Goal: Information Seeking & Learning: Check status

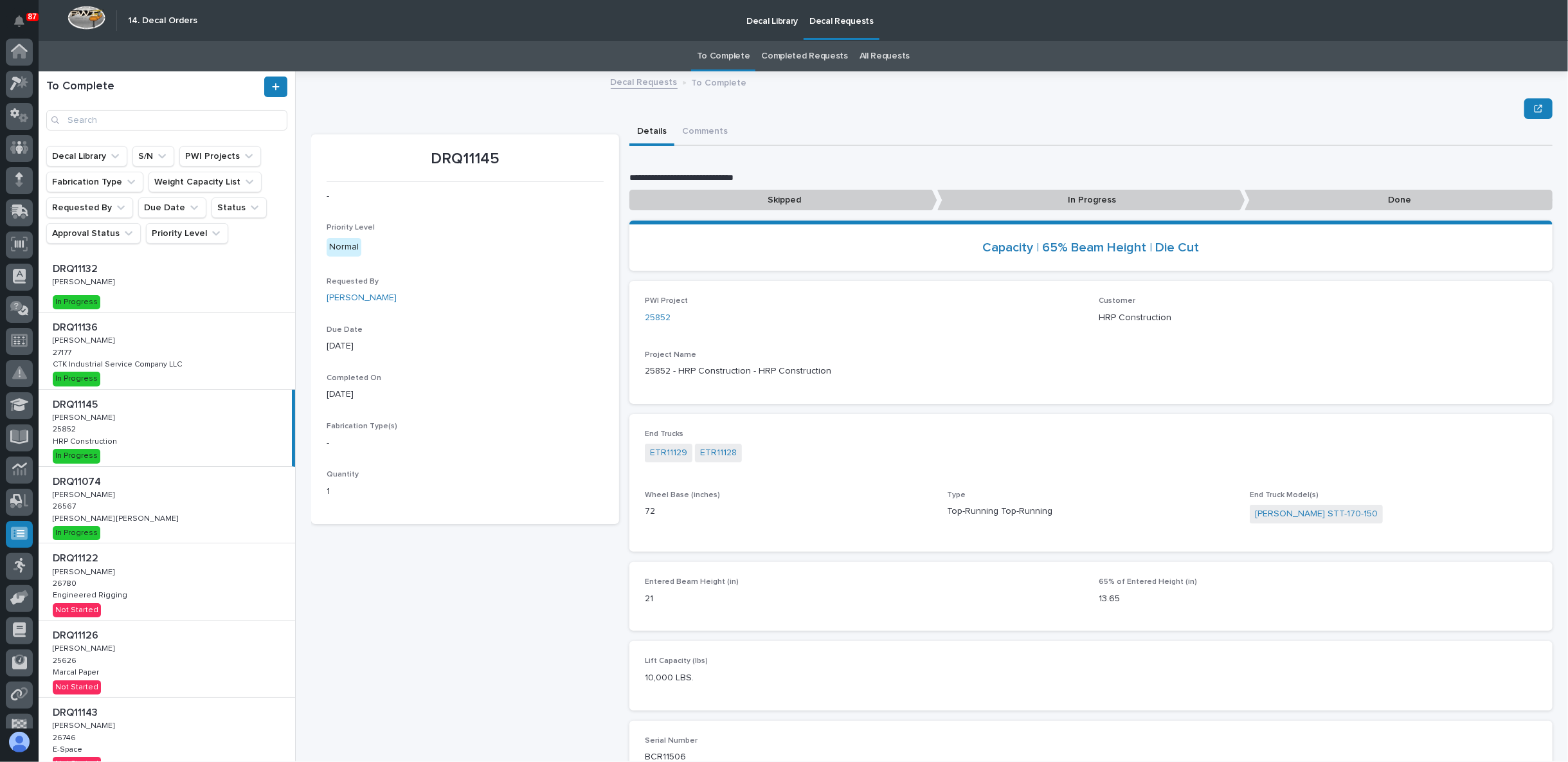
scroll to position [72, 0]
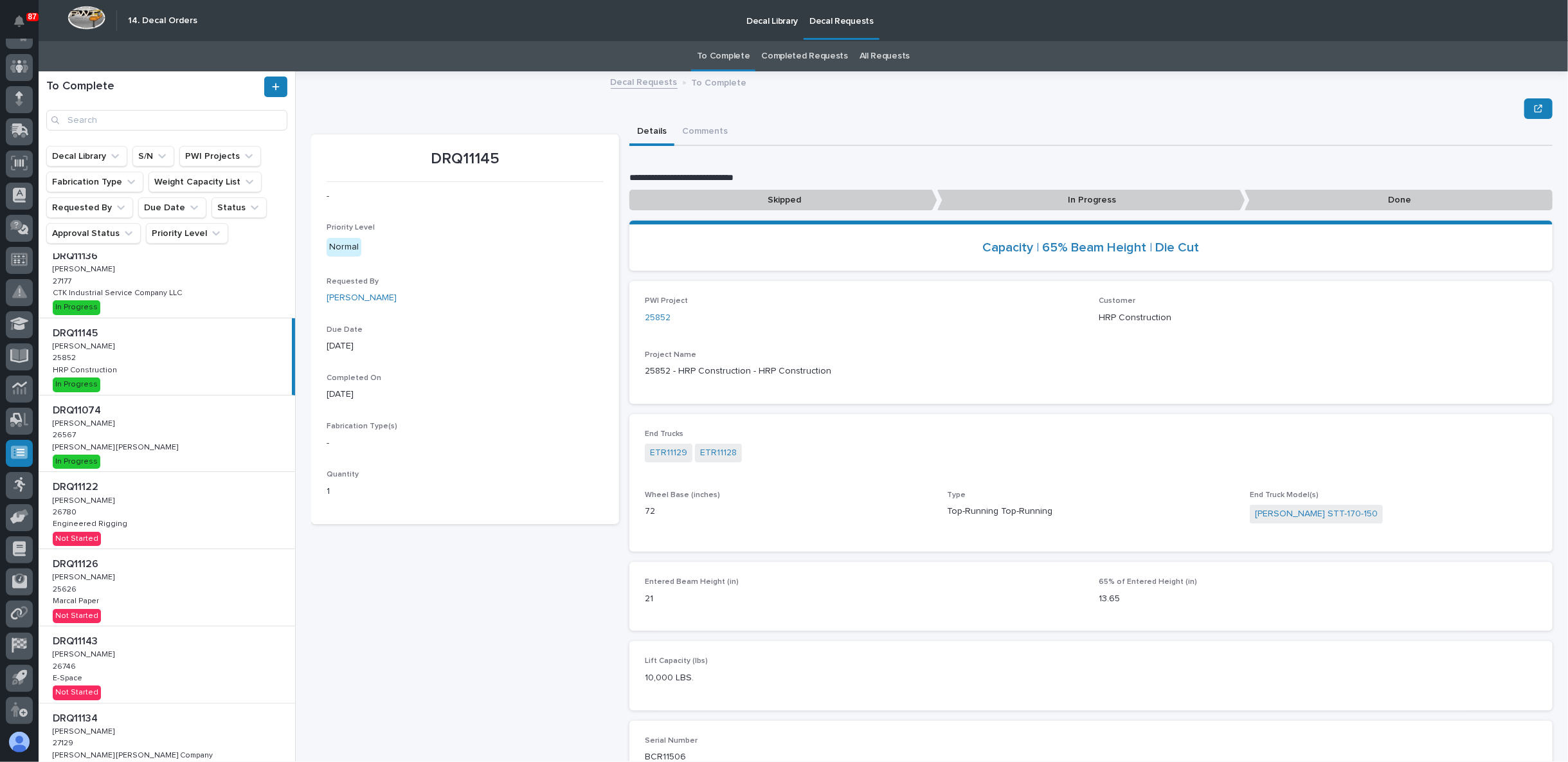
click at [330, 646] on div "DRQ11145 - Priority Level Normal Requested By Adam Yutzy Due Date 09/15/2025 Co…" at bounding box center [464, 500] width 308 height 731
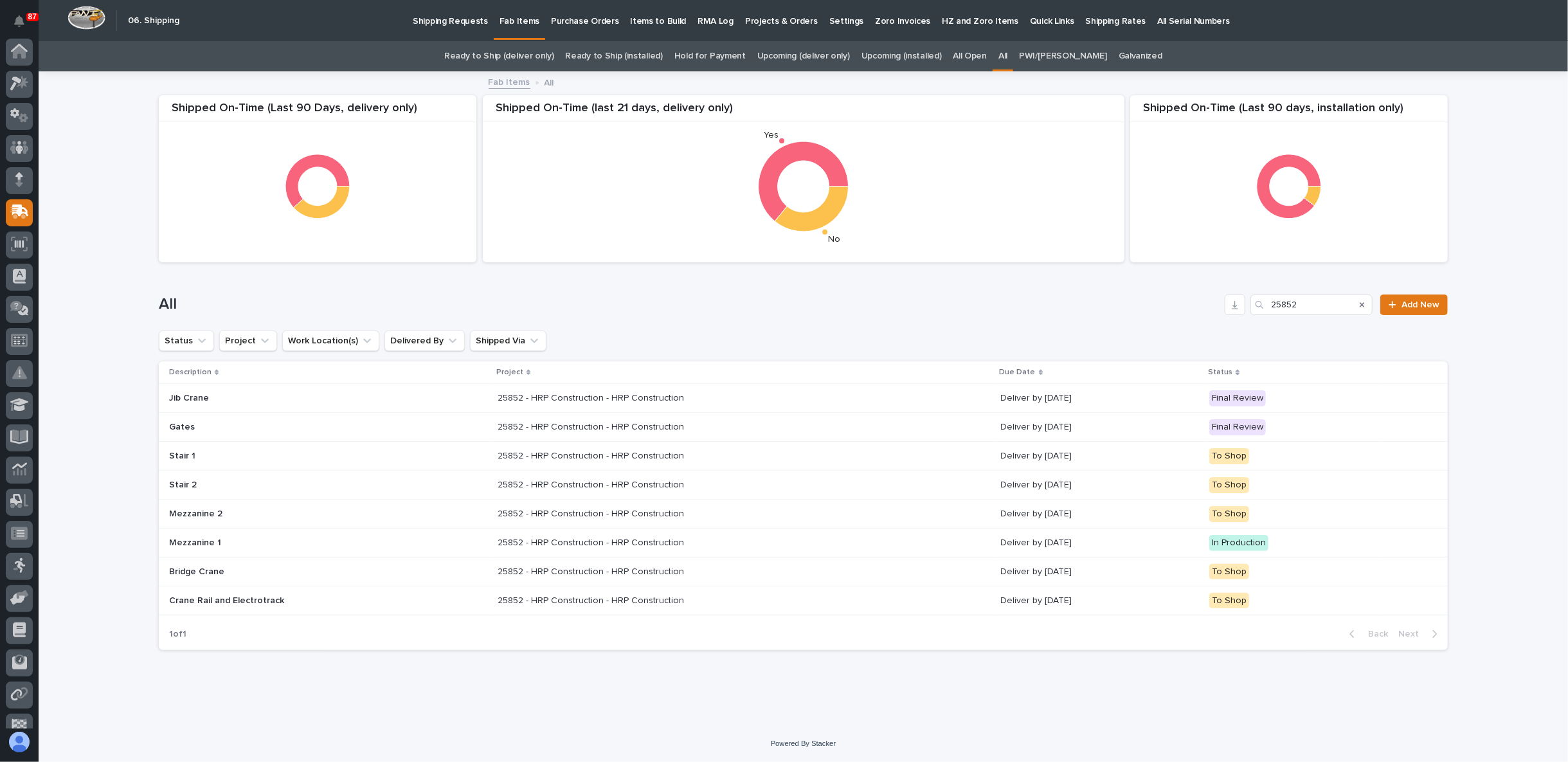
scroll to position [81, 0]
click at [918, 57] on link "Upcoming (installed)" at bounding box center [901, 56] width 81 height 30
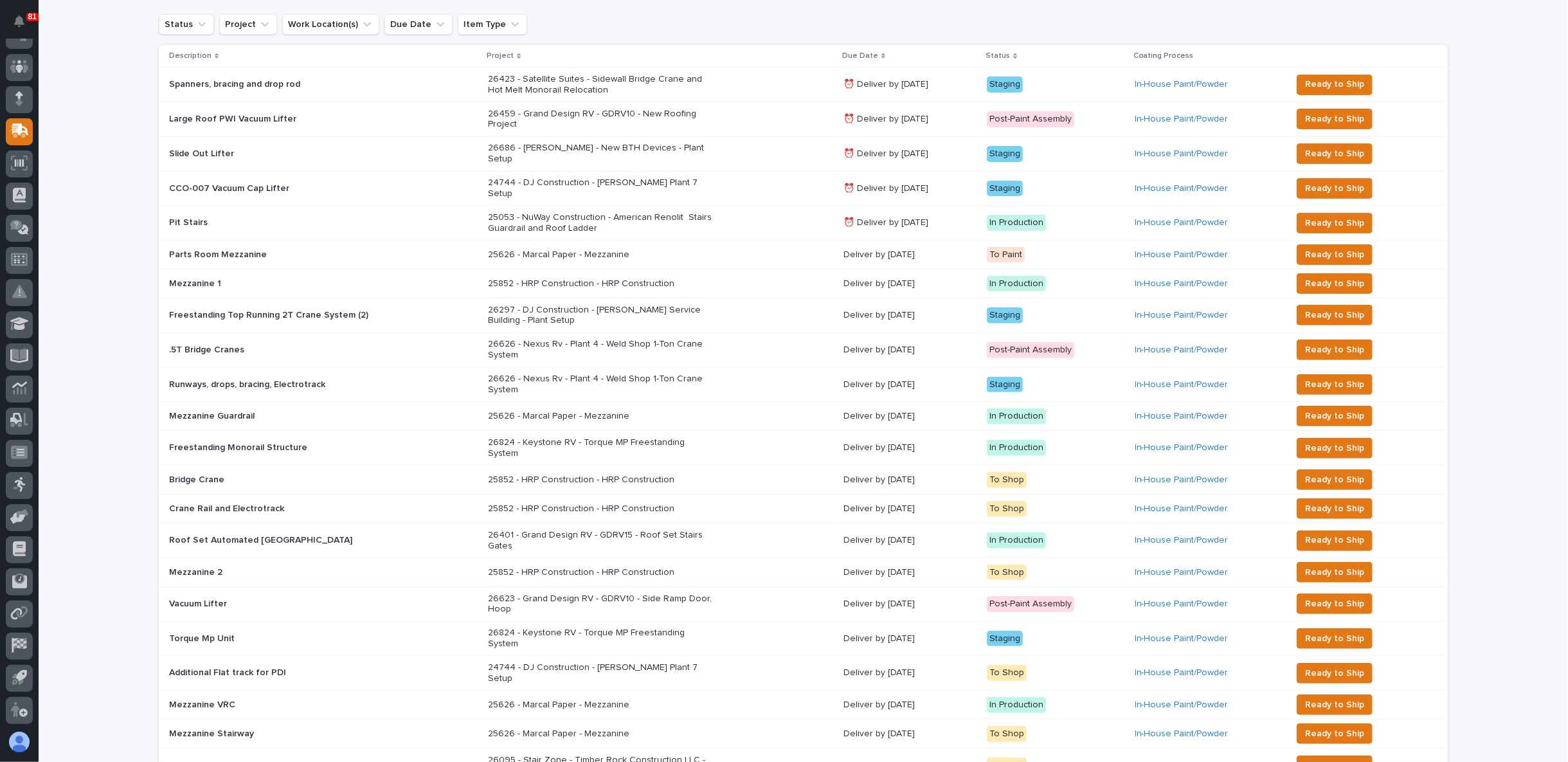
scroll to position [286, 0]
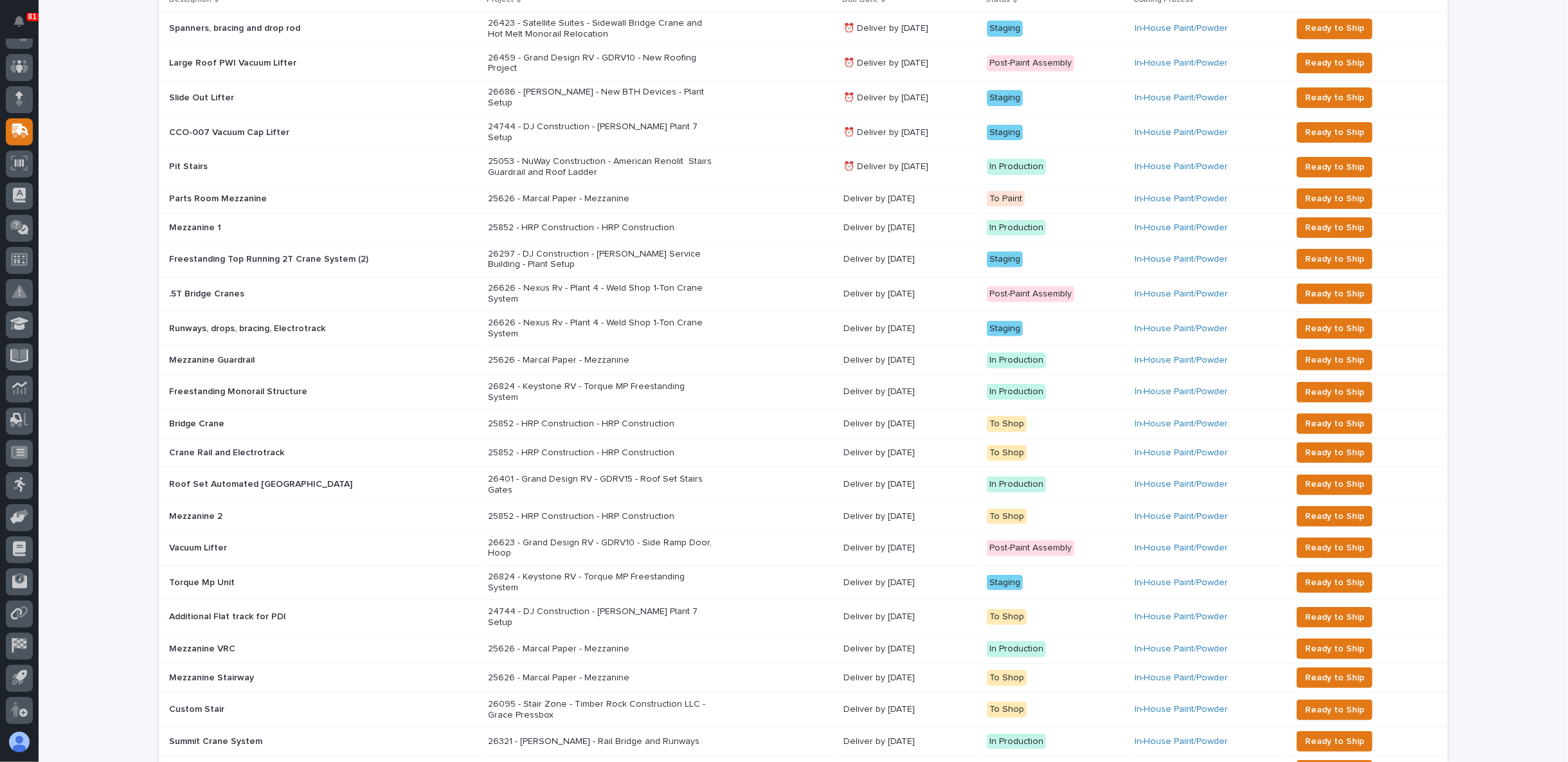
click at [566, 414] on div "25852 - HRP Construction - HRP Construction" at bounding box center [660, 424] width 345 height 21
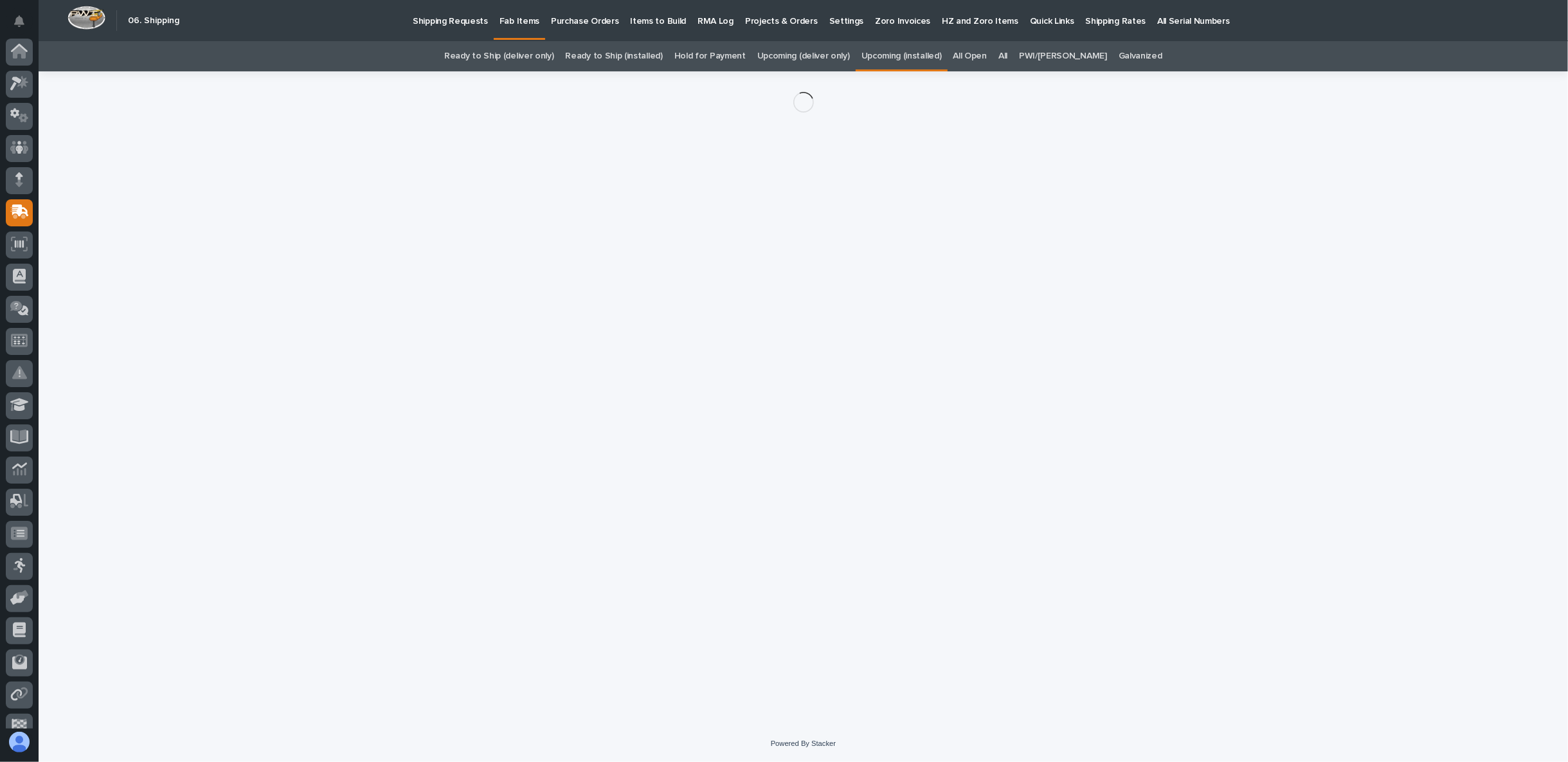
scroll to position [81, 0]
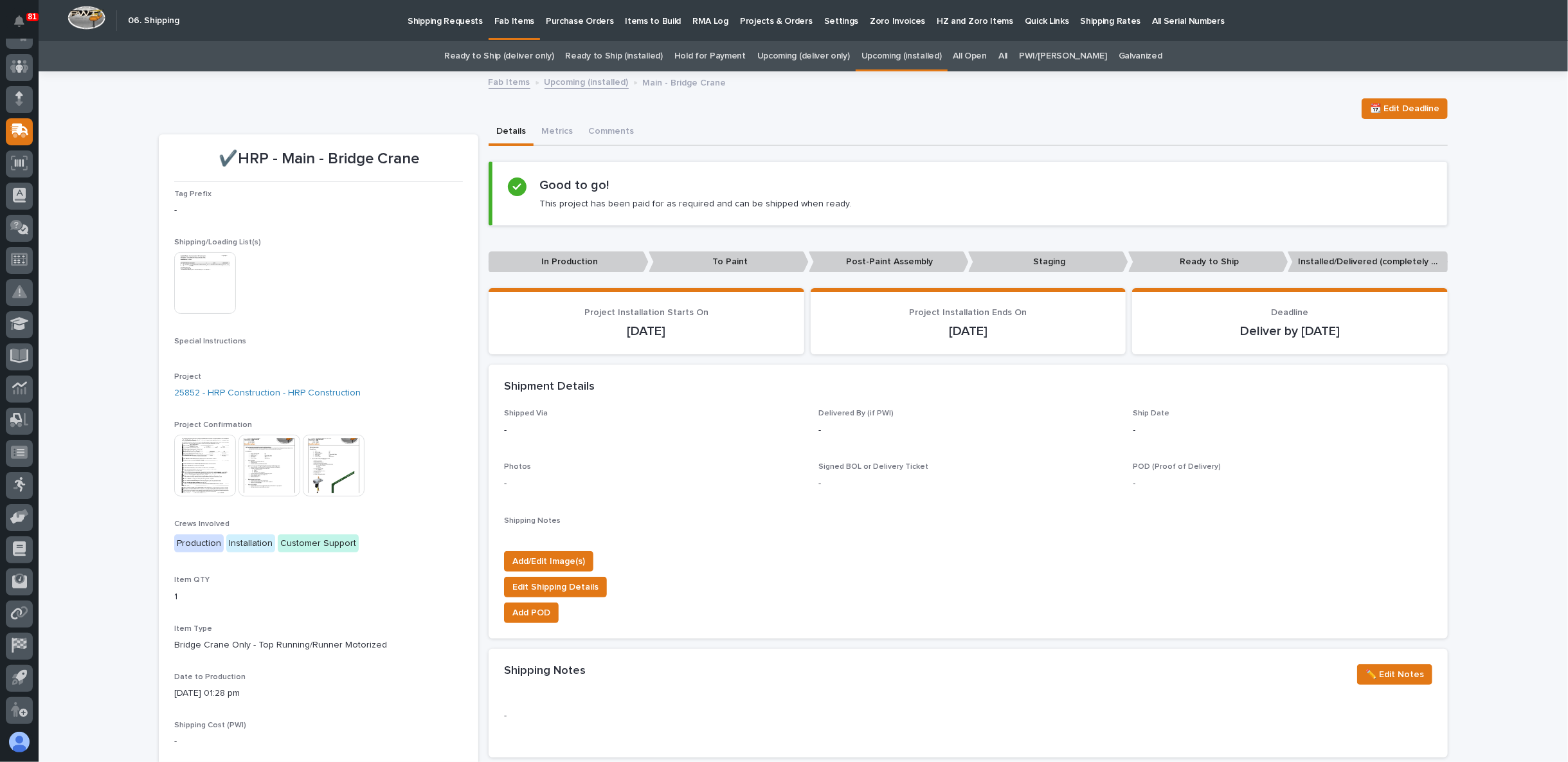
click at [343, 451] on img at bounding box center [334, 465] width 62 height 62
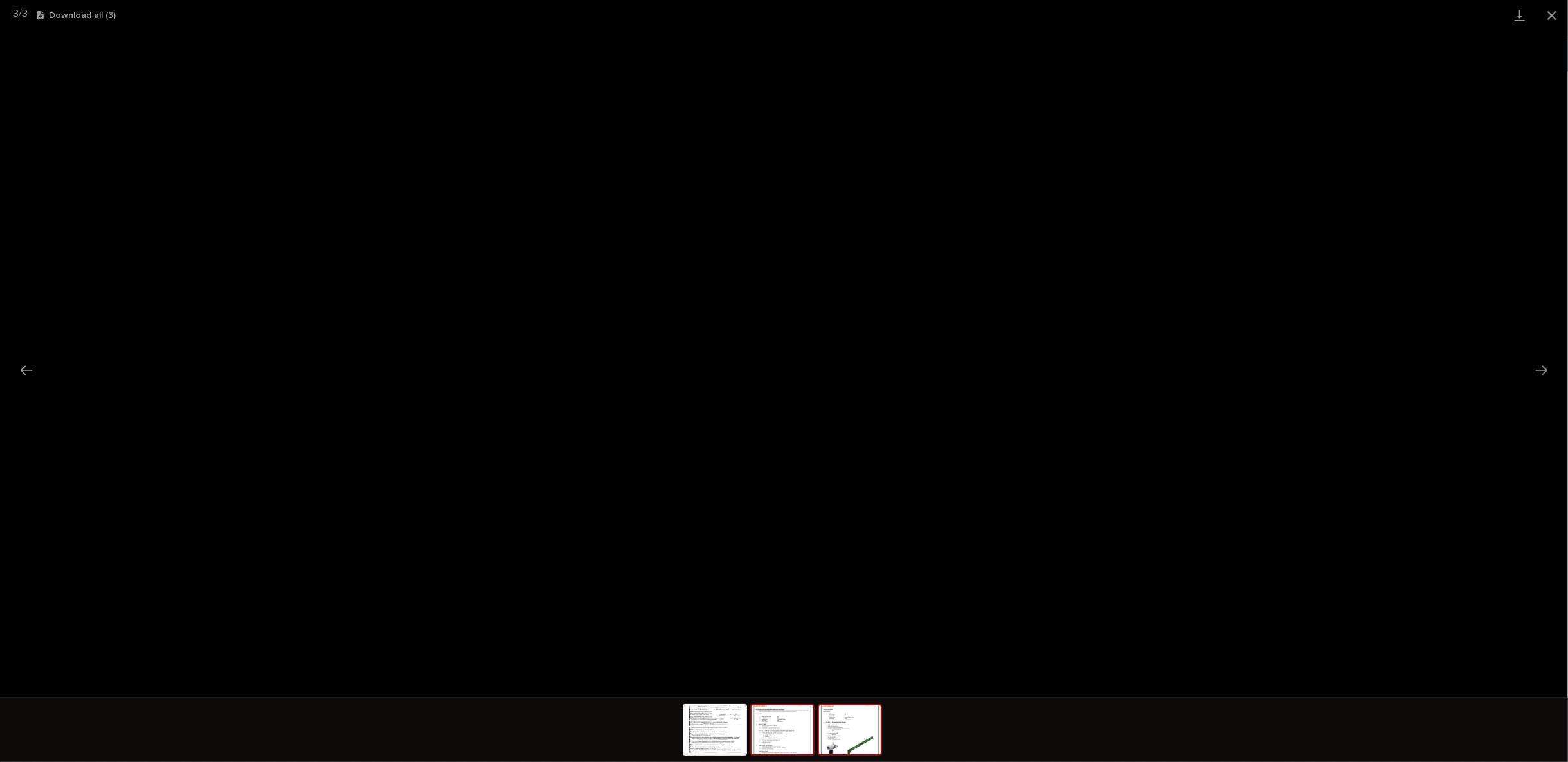
click at [779, 728] on img at bounding box center [782, 729] width 62 height 49
click at [1554, 16] on button "Close gallery" at bounding box center [1551, 15] width 32 height 30
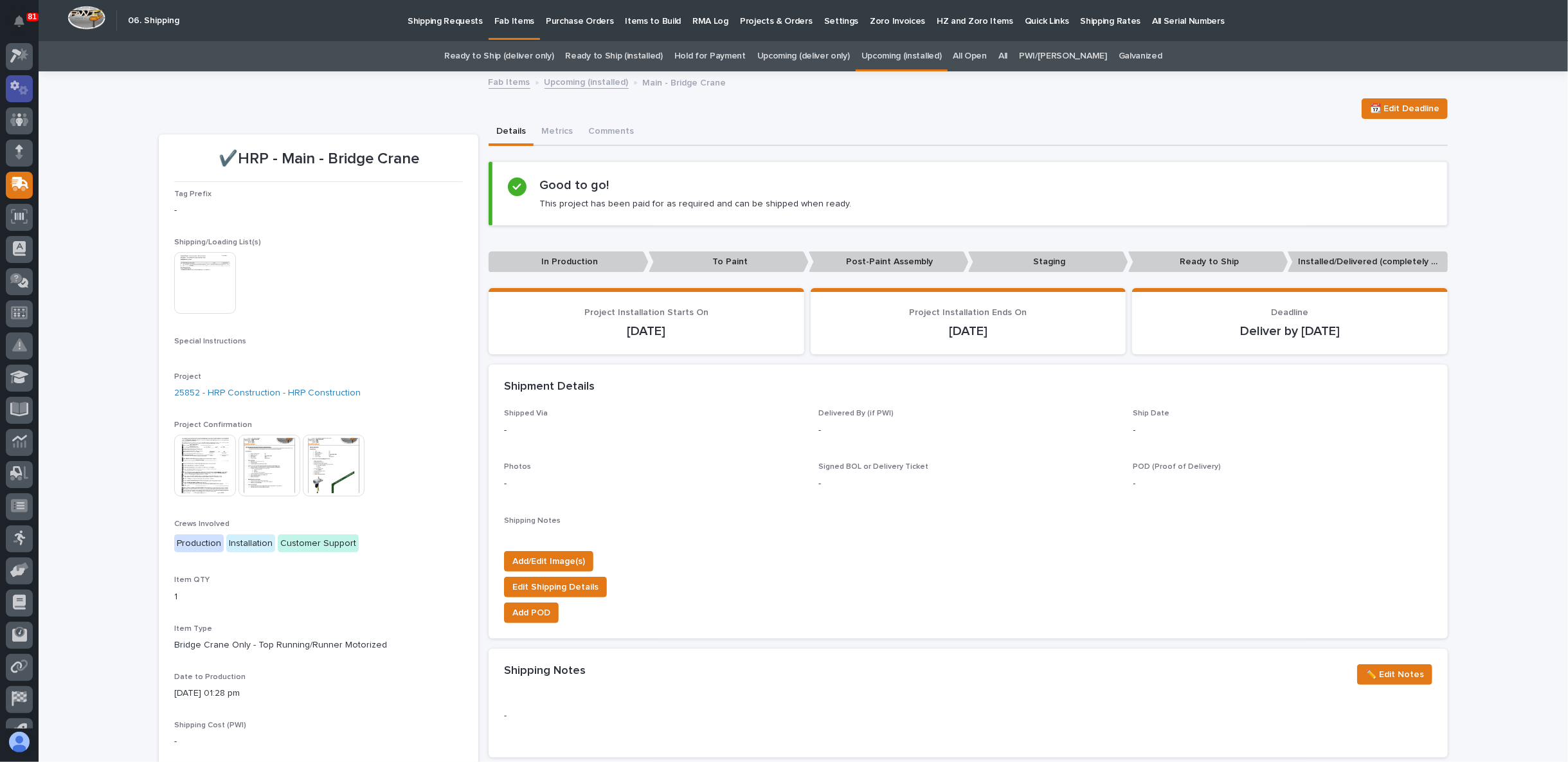
scroll to position [0, 0]
click at [13, 50] on icon at bounding box center [20, 48] width 17 height 8
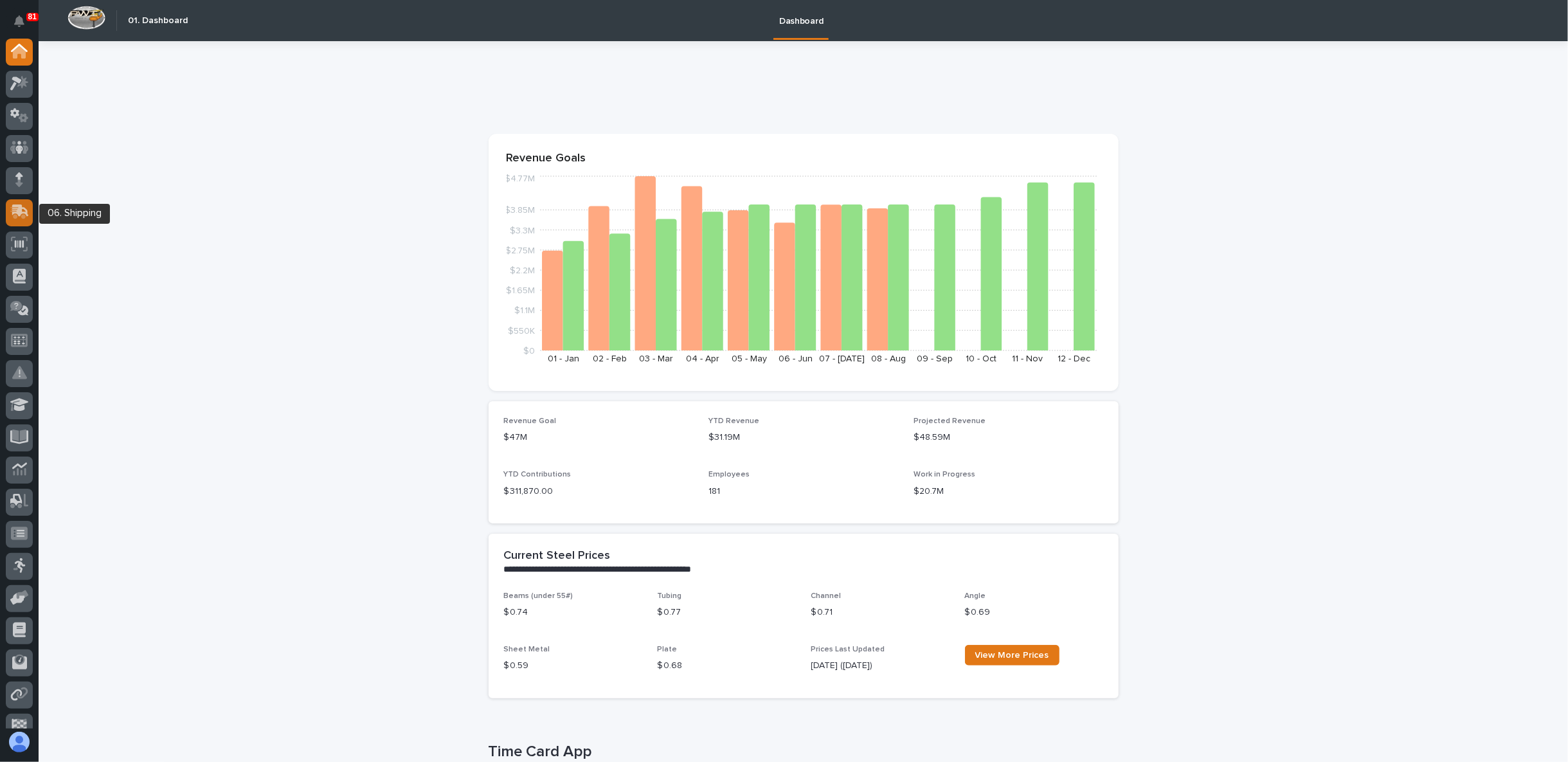
click at [26, 206] on icon at bounding box center [20, 211] width 19 height 15
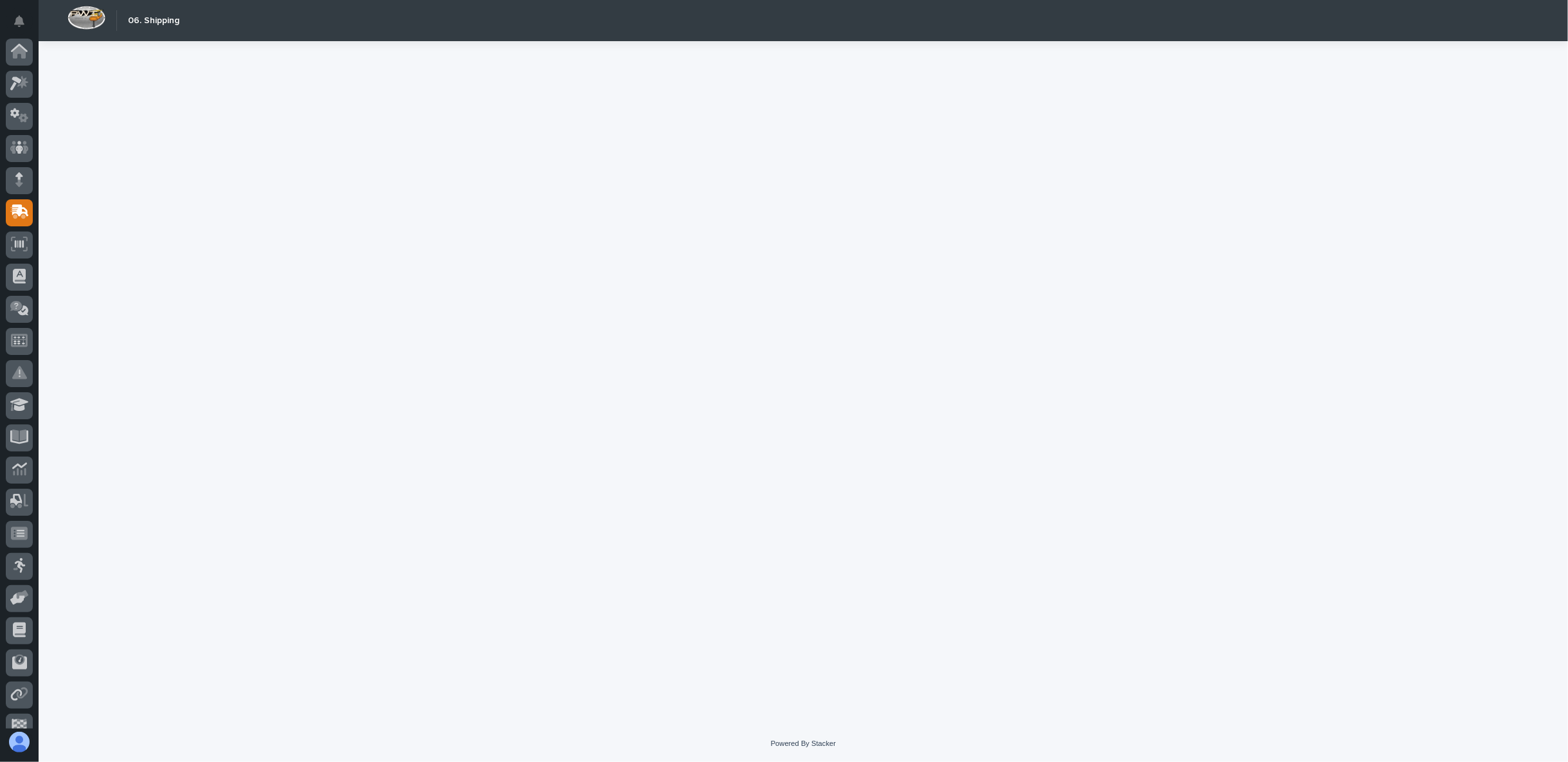
scroll to position [81, 0]
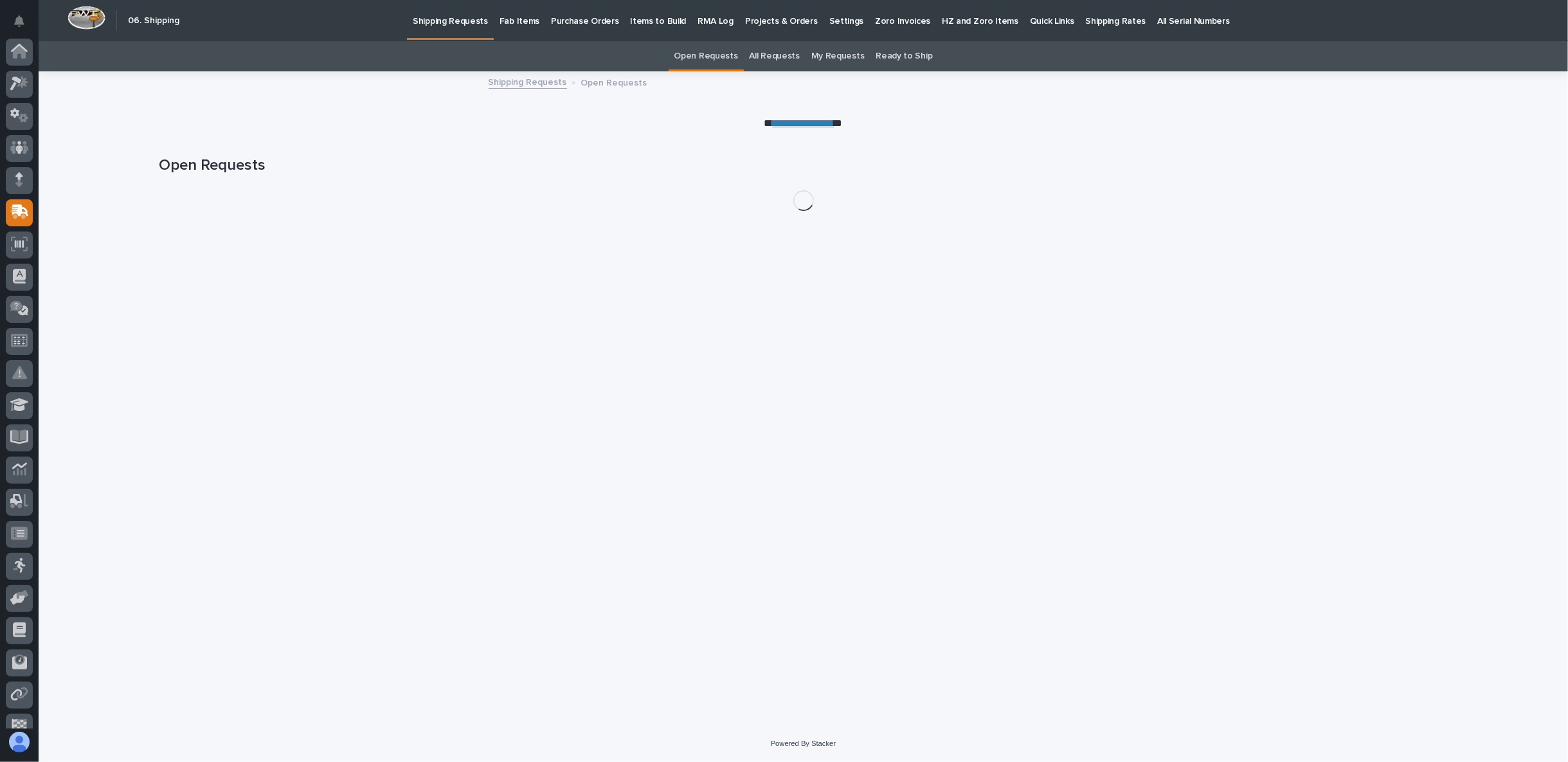
scroll to position [81, 0]
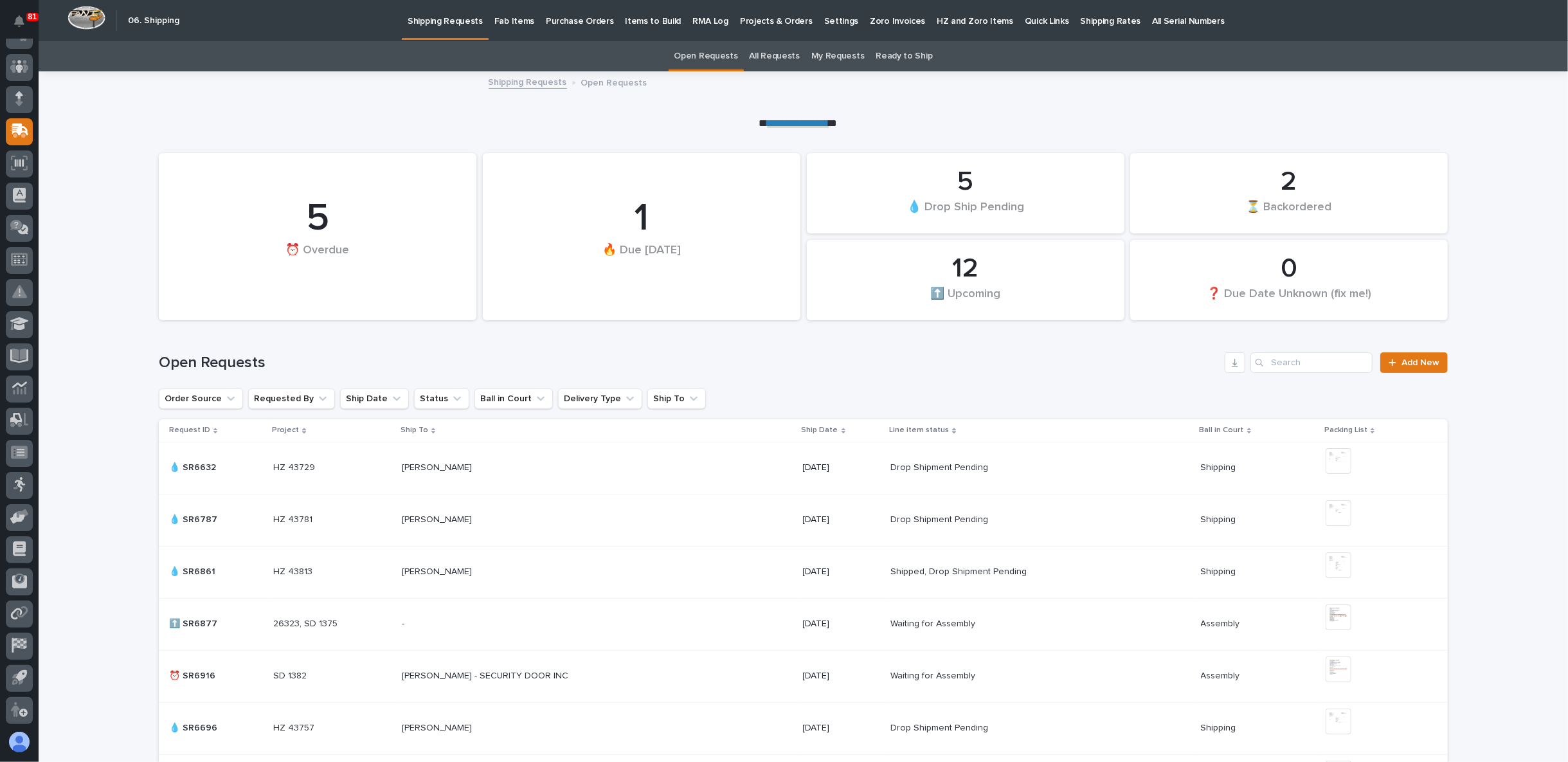
click at [524, 23] on p "Fab Items" at bounding box center [514, 14] width 40 height 27
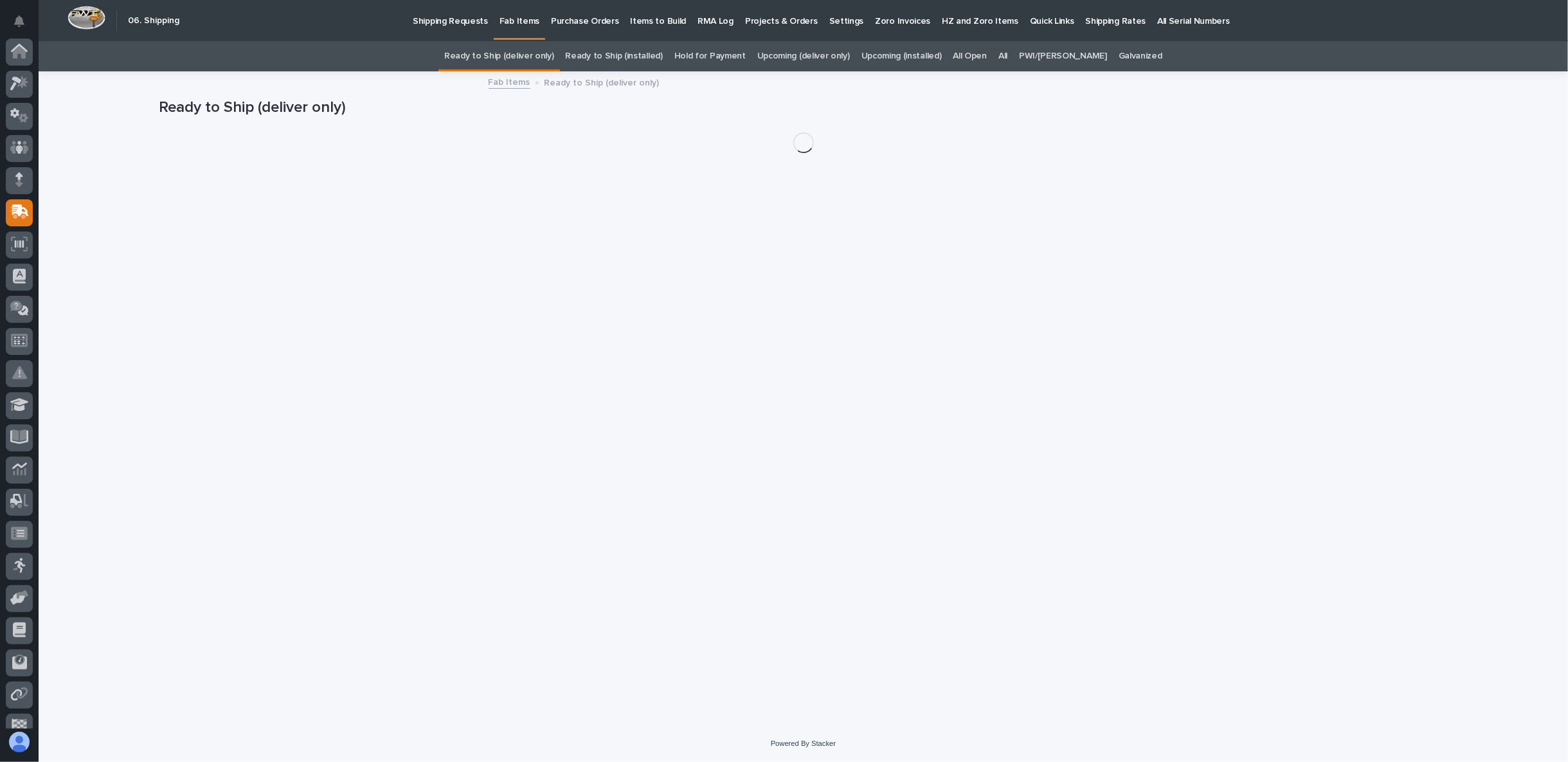
scroll to position [81, 0]
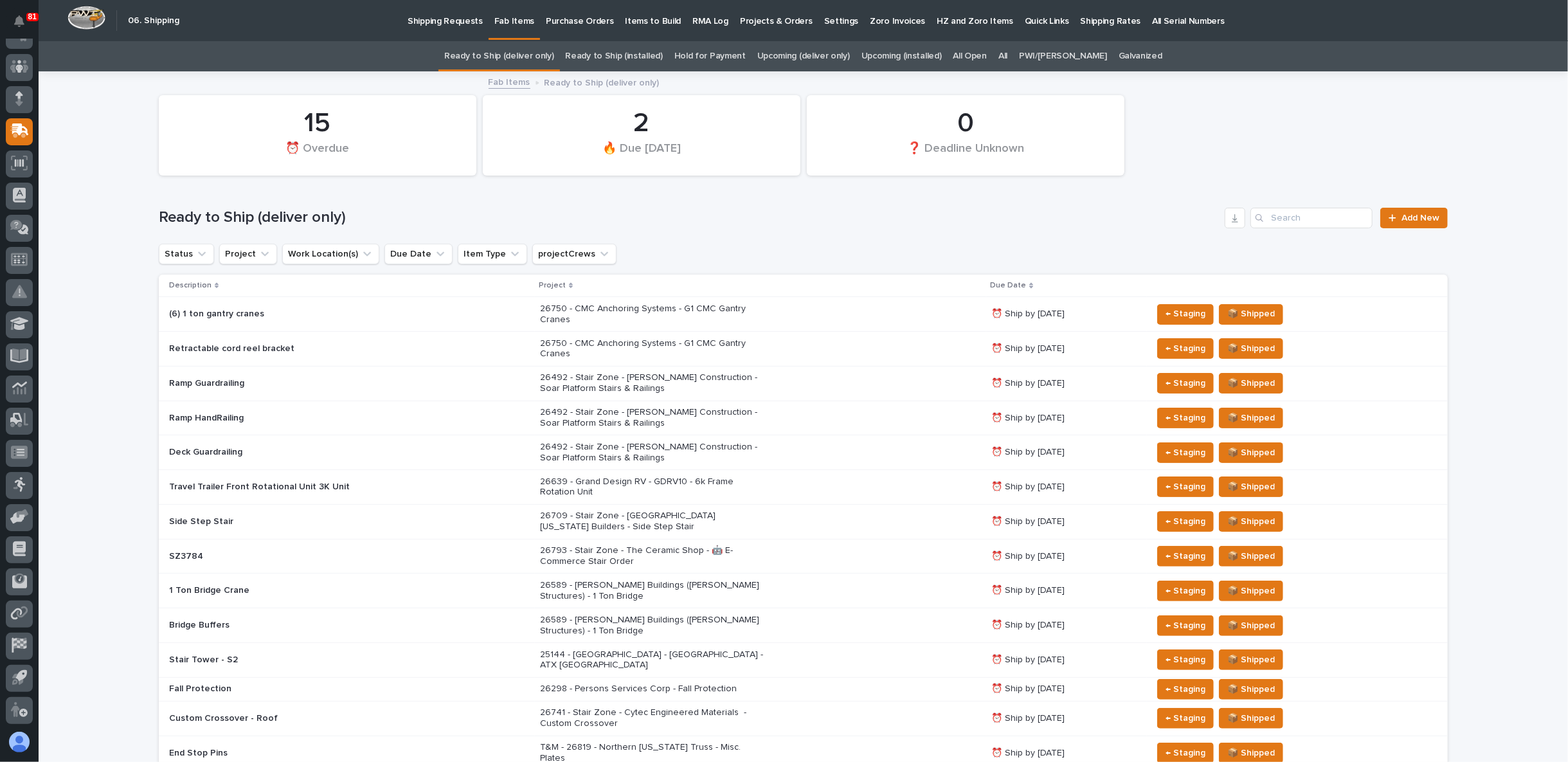
click at [816, 59] on link "Upcoming (deliver only)" at bounding box center [803, 56] width 92 height 30
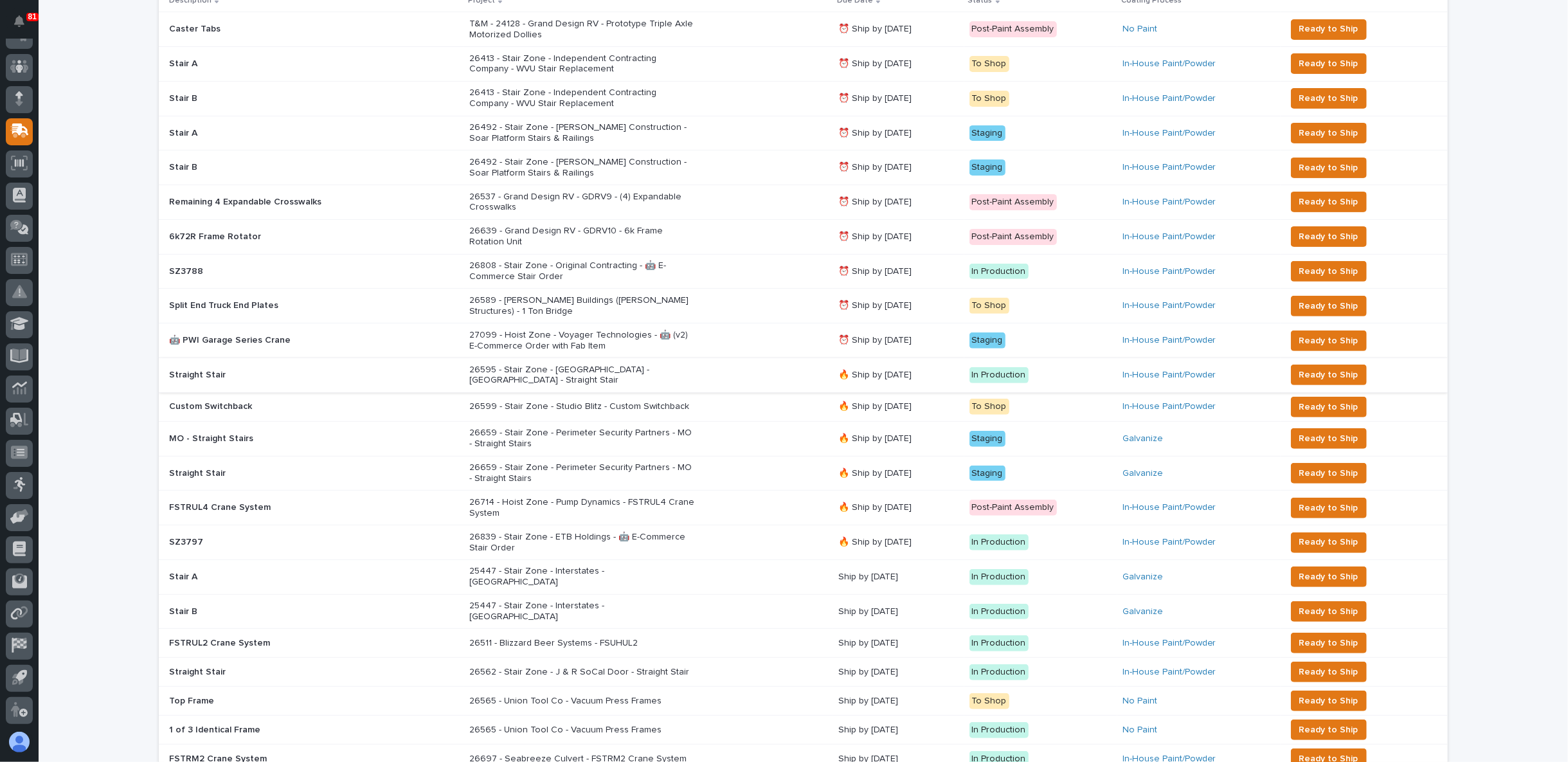
scroll to position [286, 0]
click at [377, 307] on p at bounding box center [282, 305] width 225 height 11
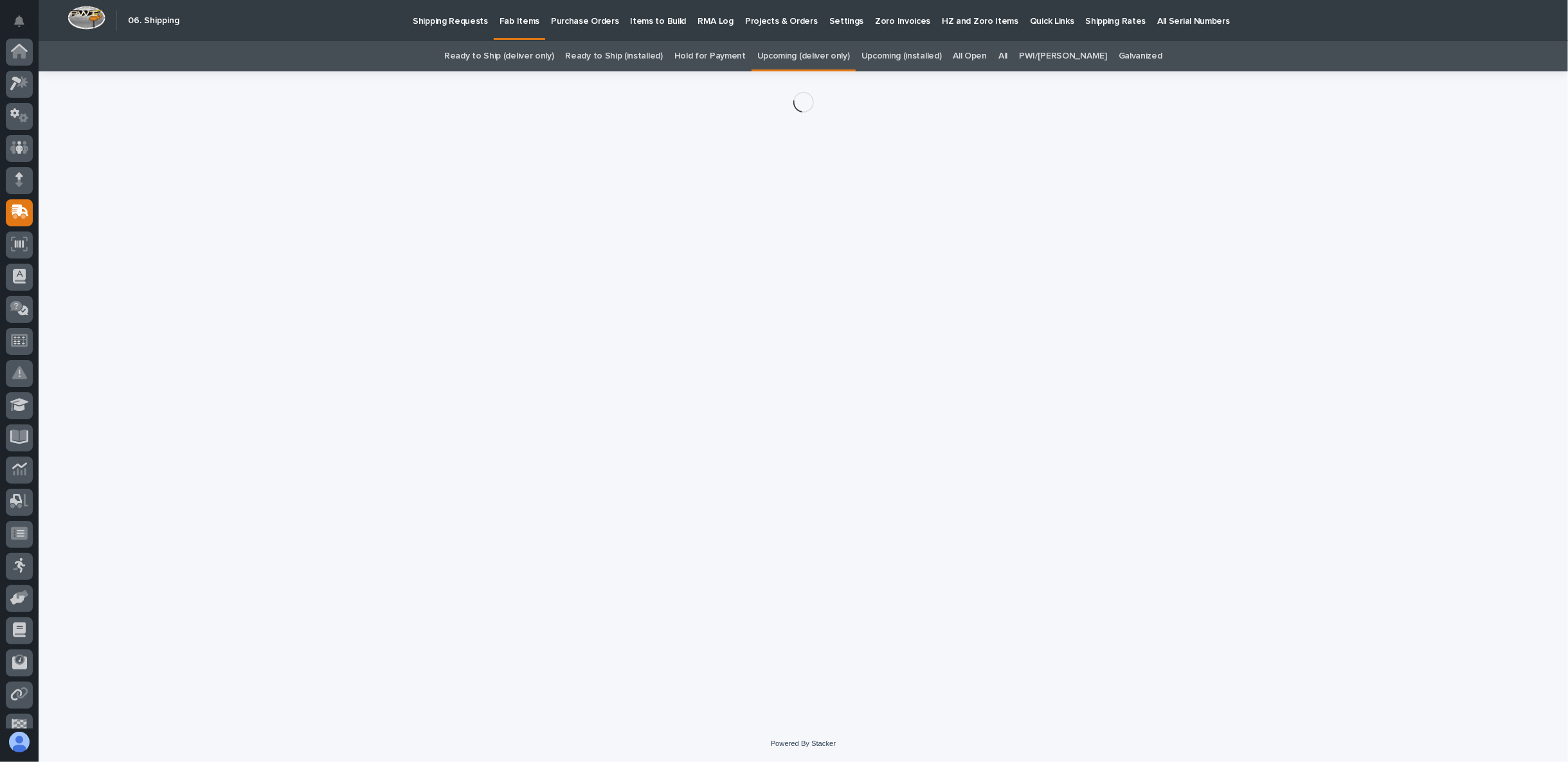
scroll to position [81, 0]
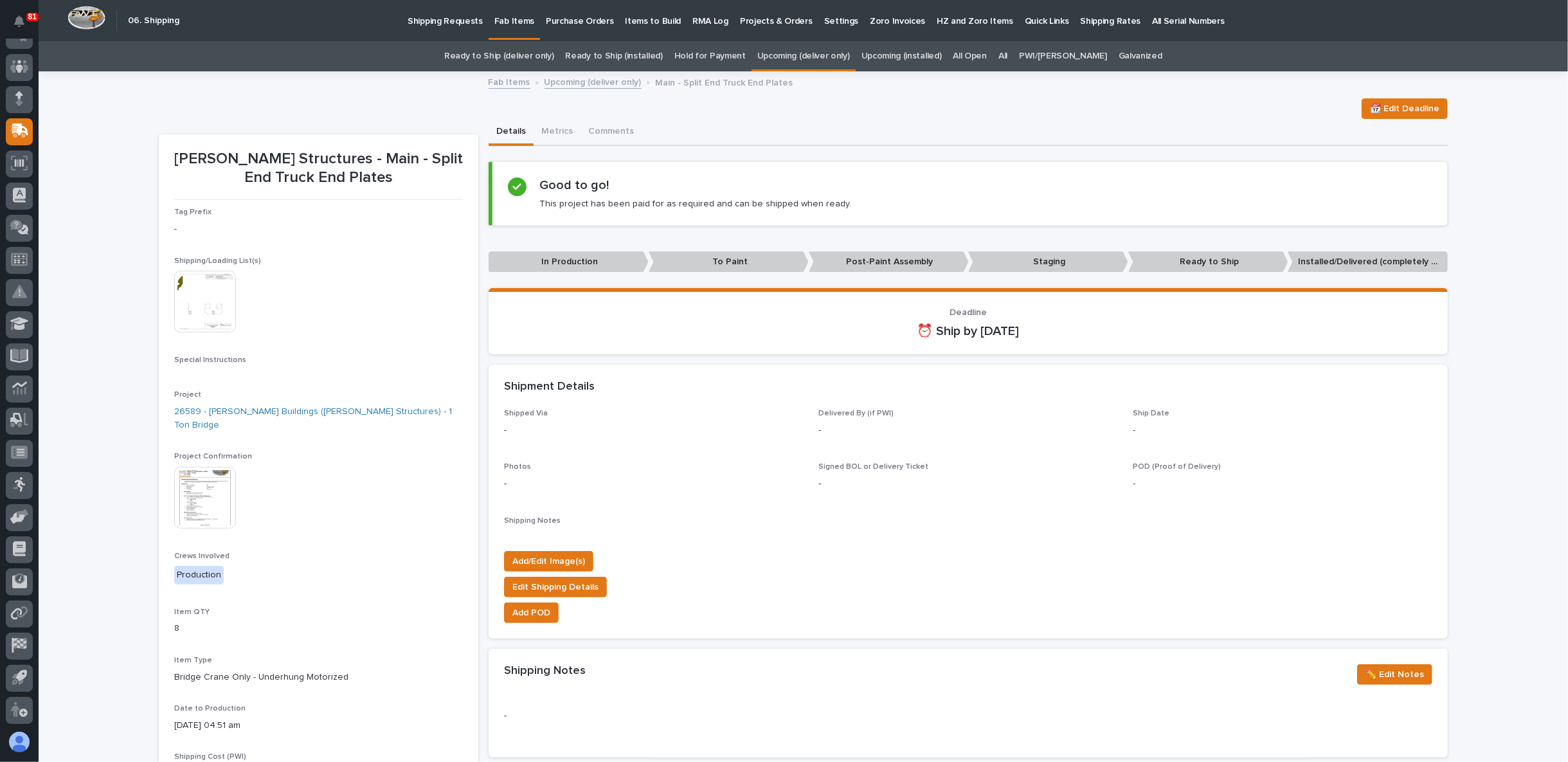
click at [215, 285] on img at bounding box center [205, 301] width 62 height 62
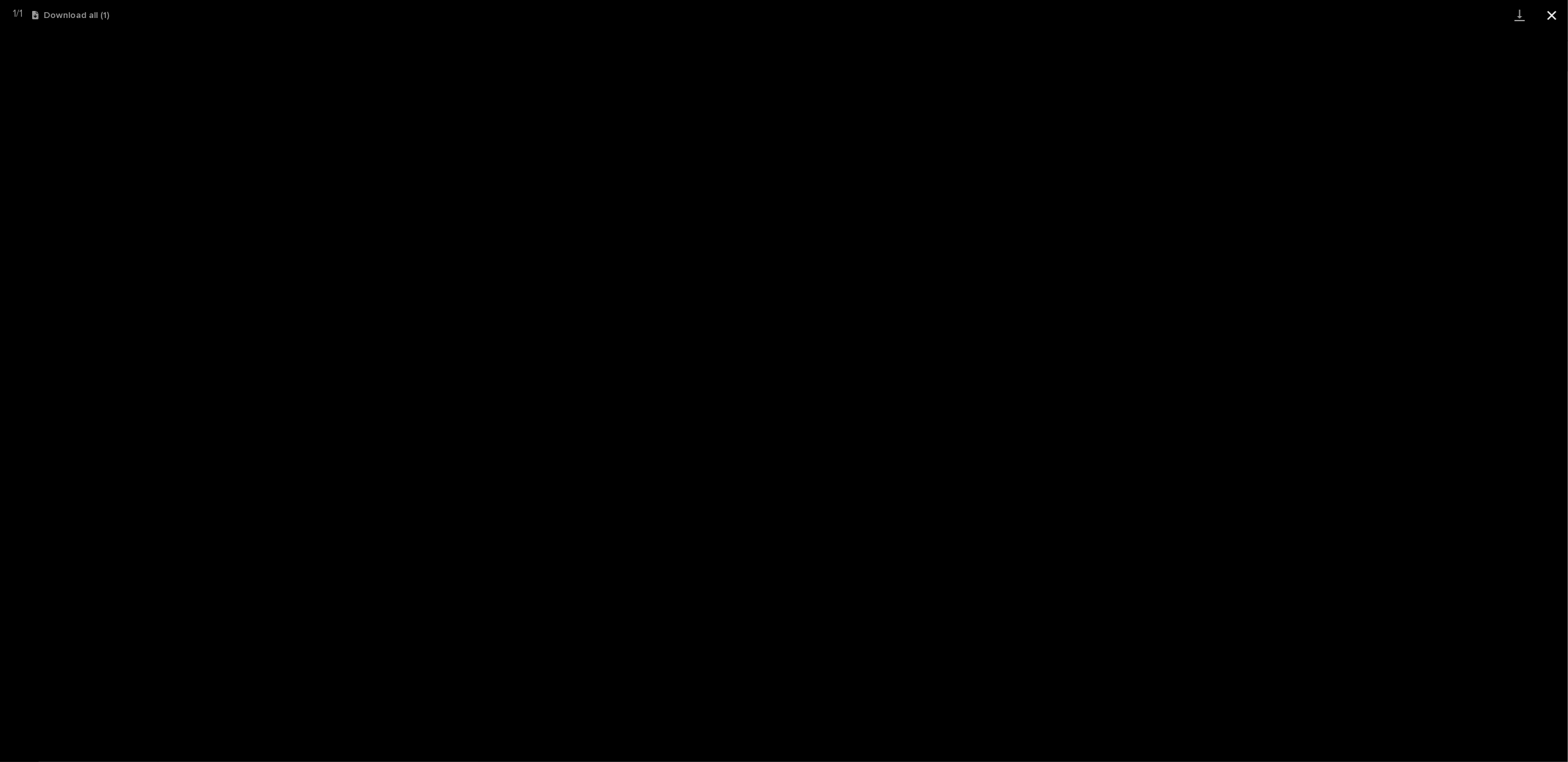
click at [1548, 12] on button "Close gallery" at bounding box center [1551, 15] width 32 height 30
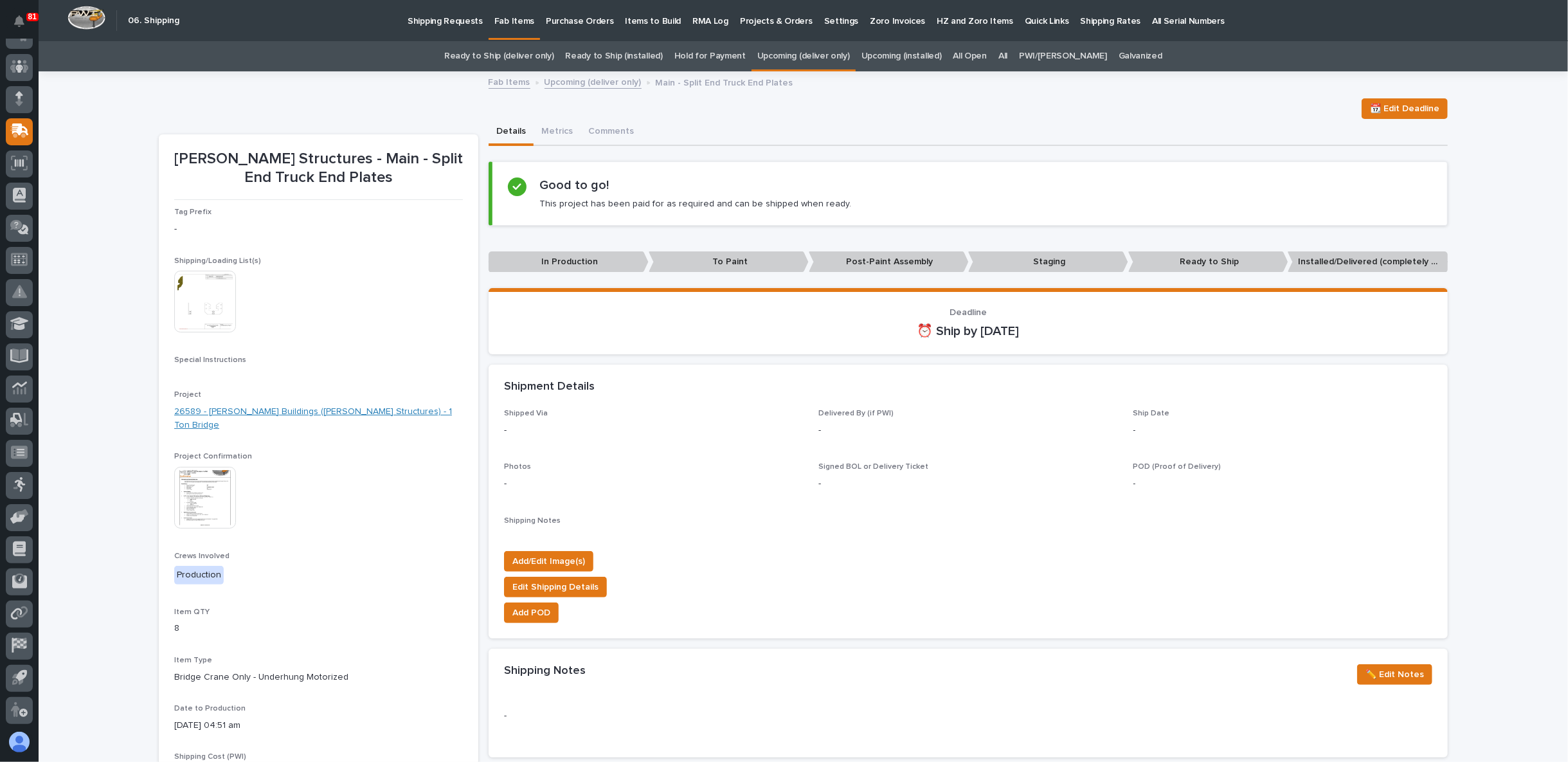
click at [307, 417] on link "26589 - Zook Buildings (Stoltzfus Structures) - 1 Ton Bridge" at bounding box center [319, 419] width 289 height 27
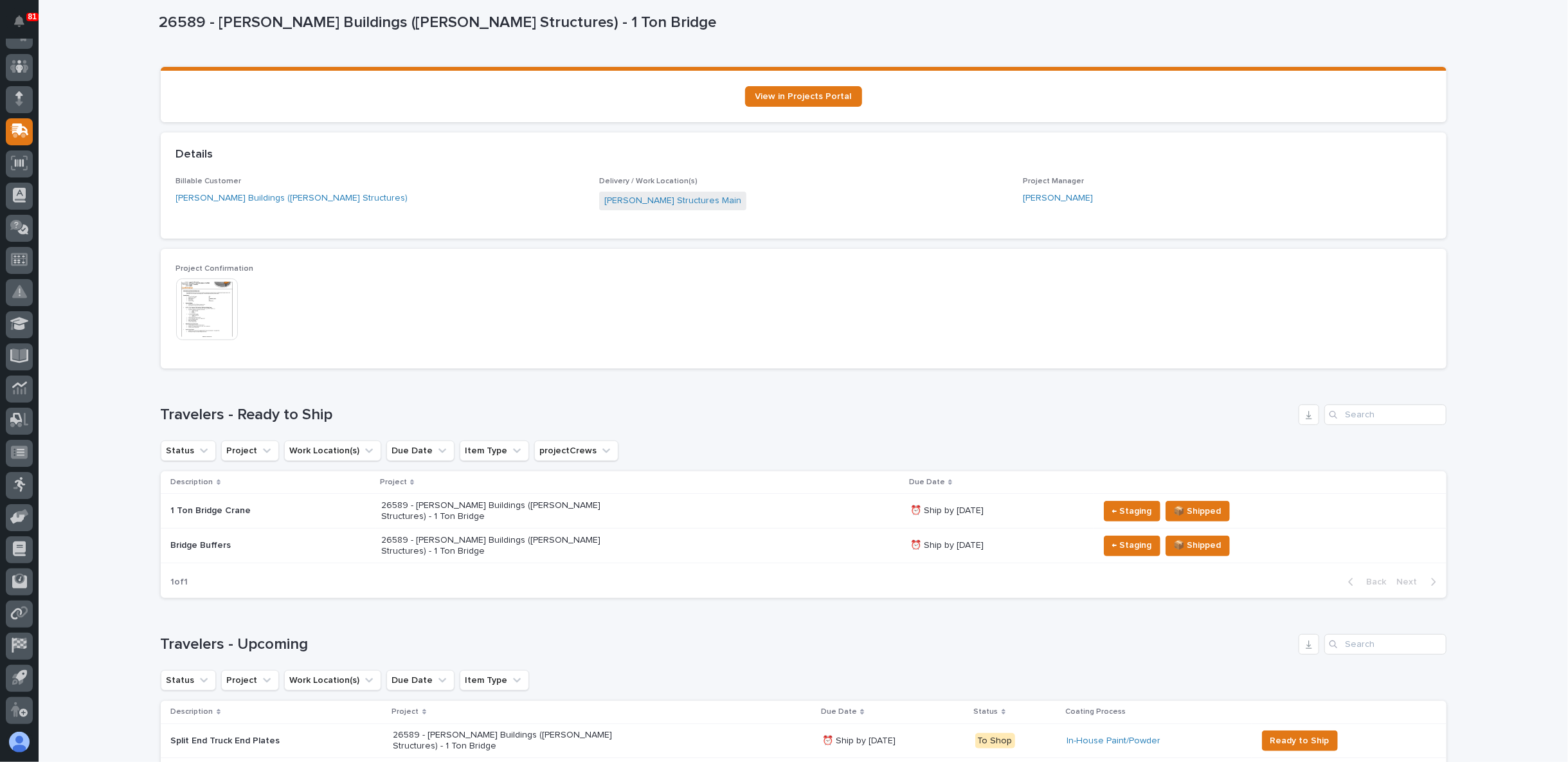
scroll to position [209, 0]
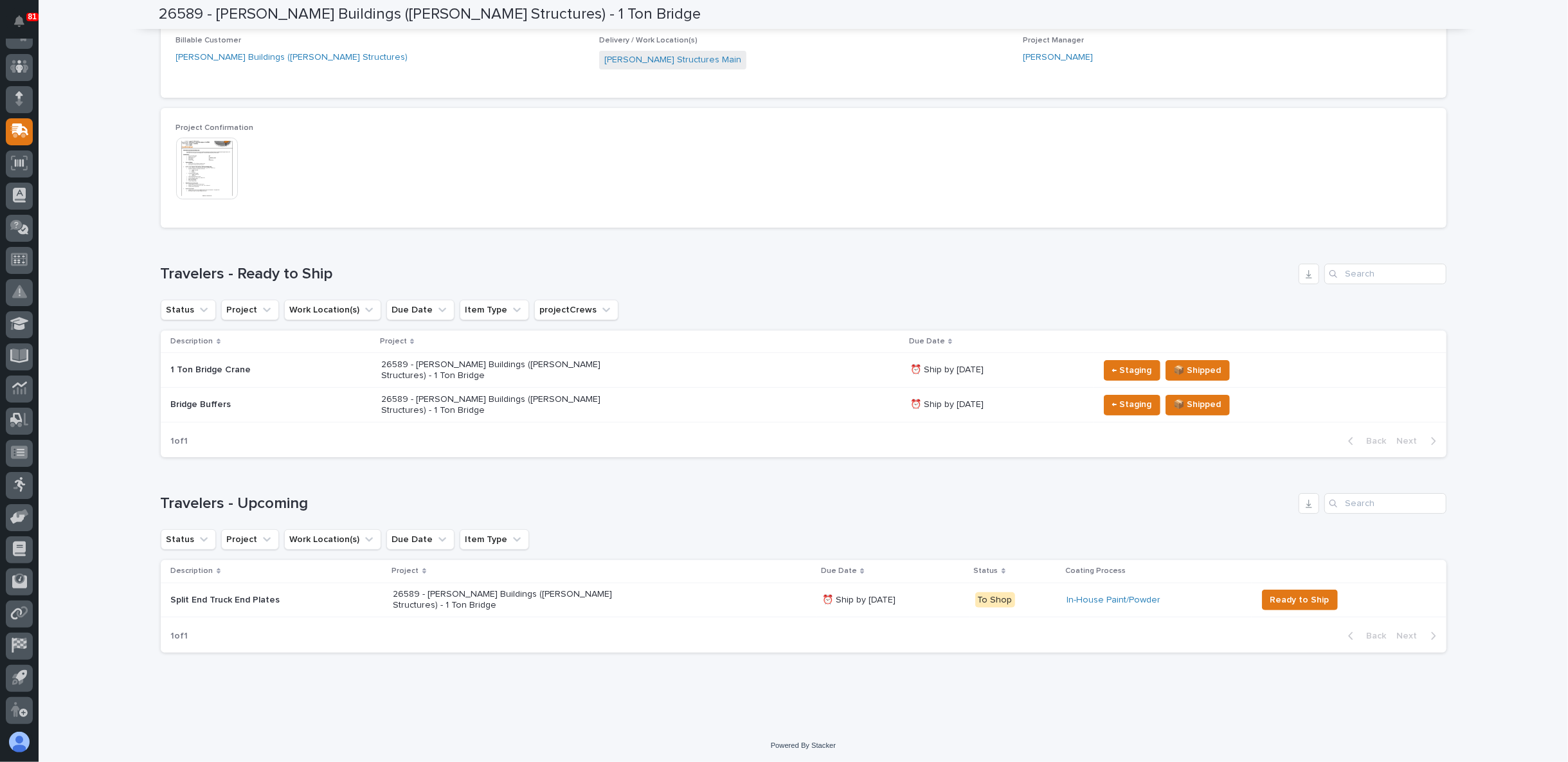
click at [414, 363] on p "26589 - Zook Buildings (Stoltzfus Structures) - 1 Ton Bridge" at bounding box center [494, 371] width 225 height 22
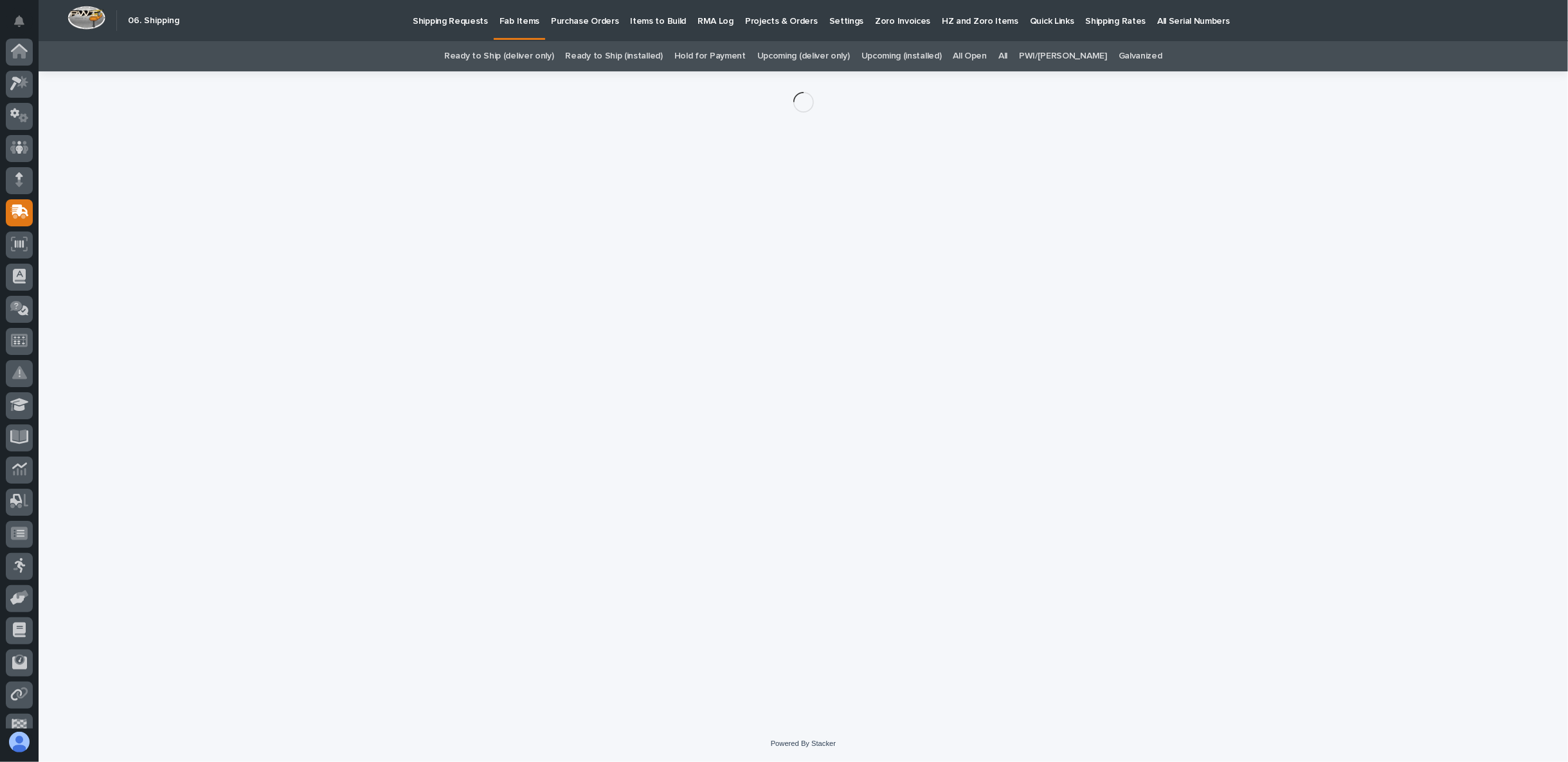
scroll to position [81, 0]
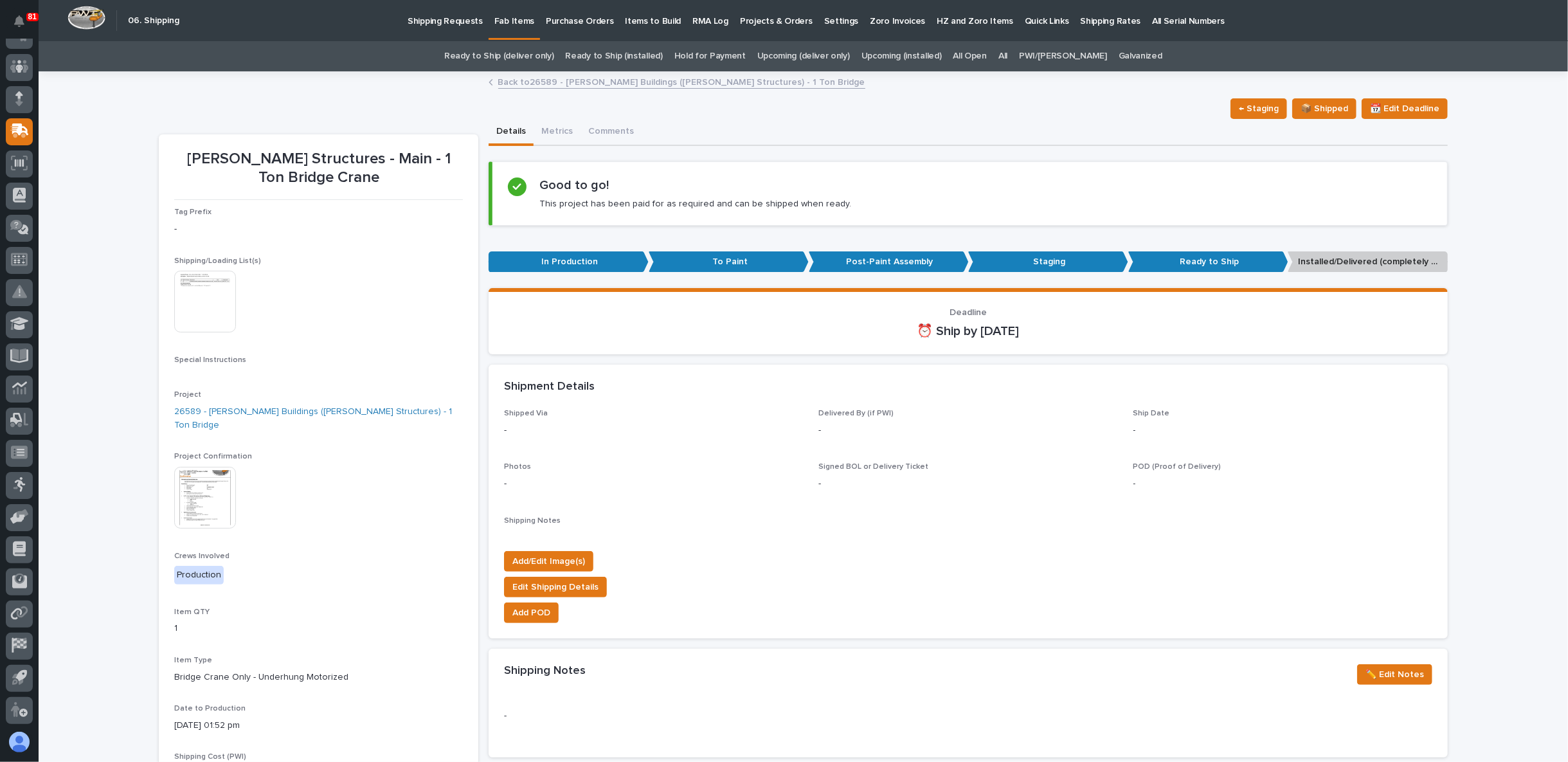
click at [550, 81] on link "Back to 26589 - Zook Buildings (Stoltzfus Structures) - 1 Ton Bridge" at bounding box center [682, 81] width 367 height 15
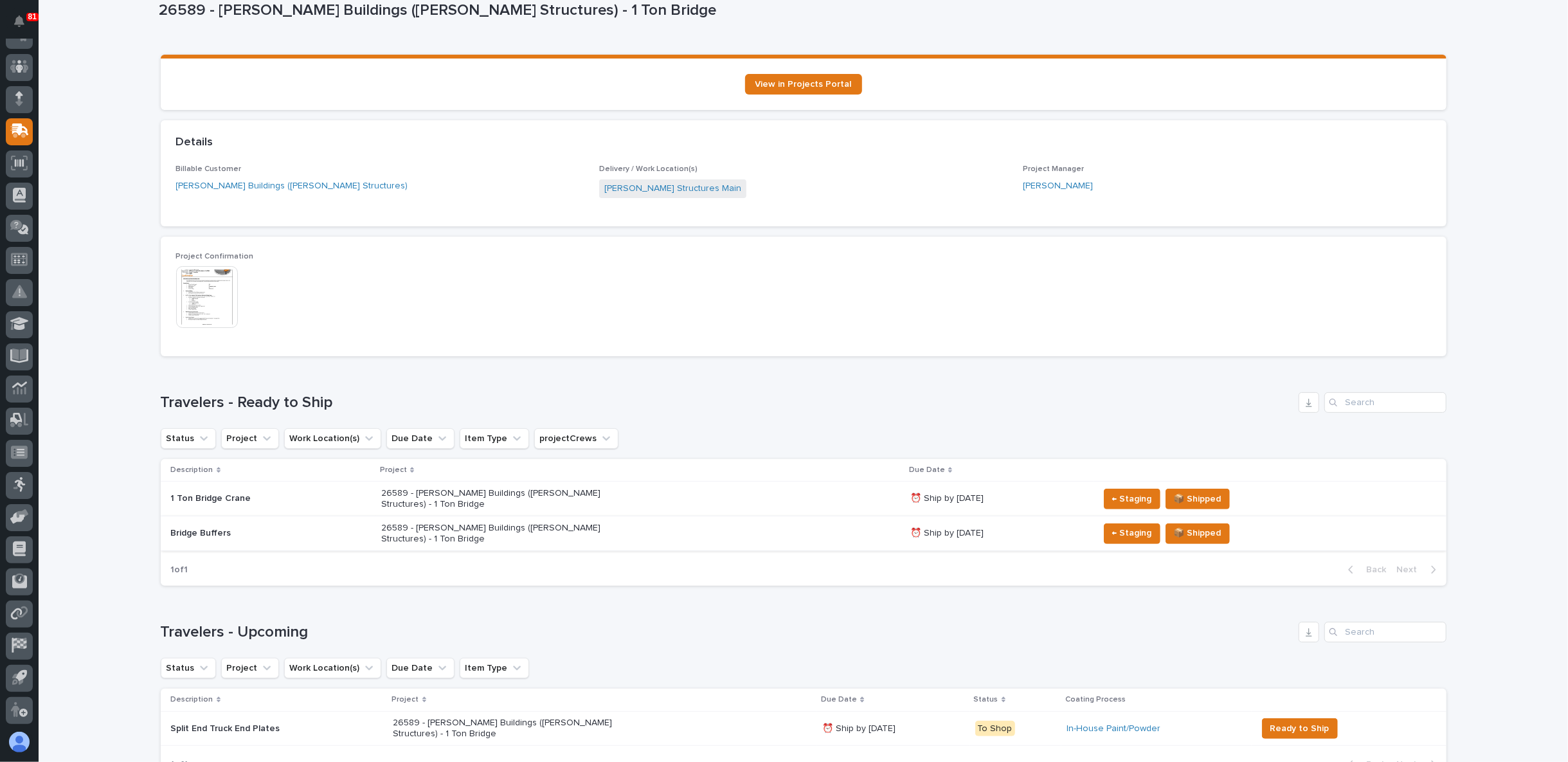
scroll to position [143, 0]
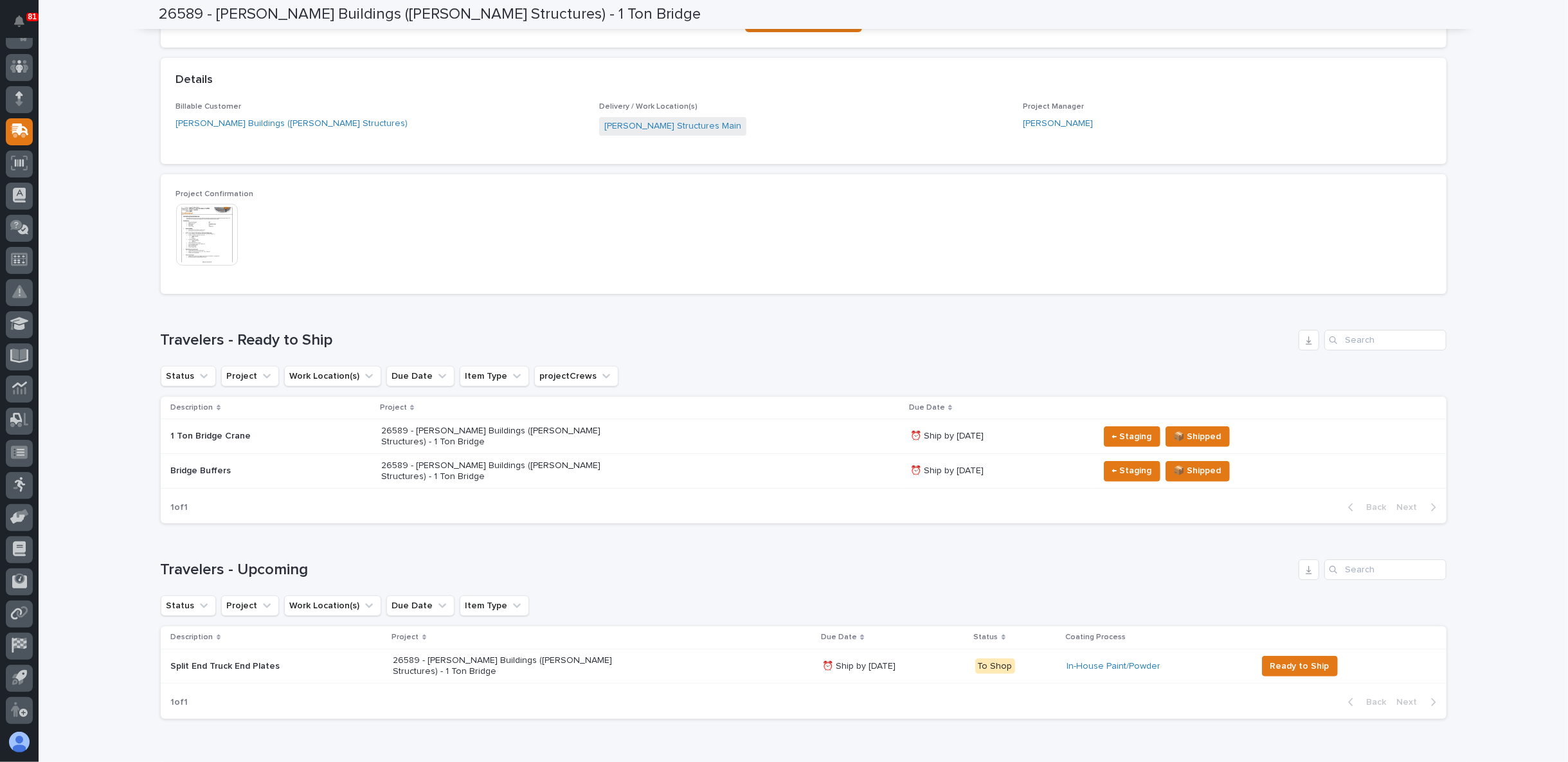
click at [416, 471] on p "26589 - Zook Buildings (Stoltzfus Structures) - 1 Ton Bridge" at bounding box center [494, 472] width 225 height 22
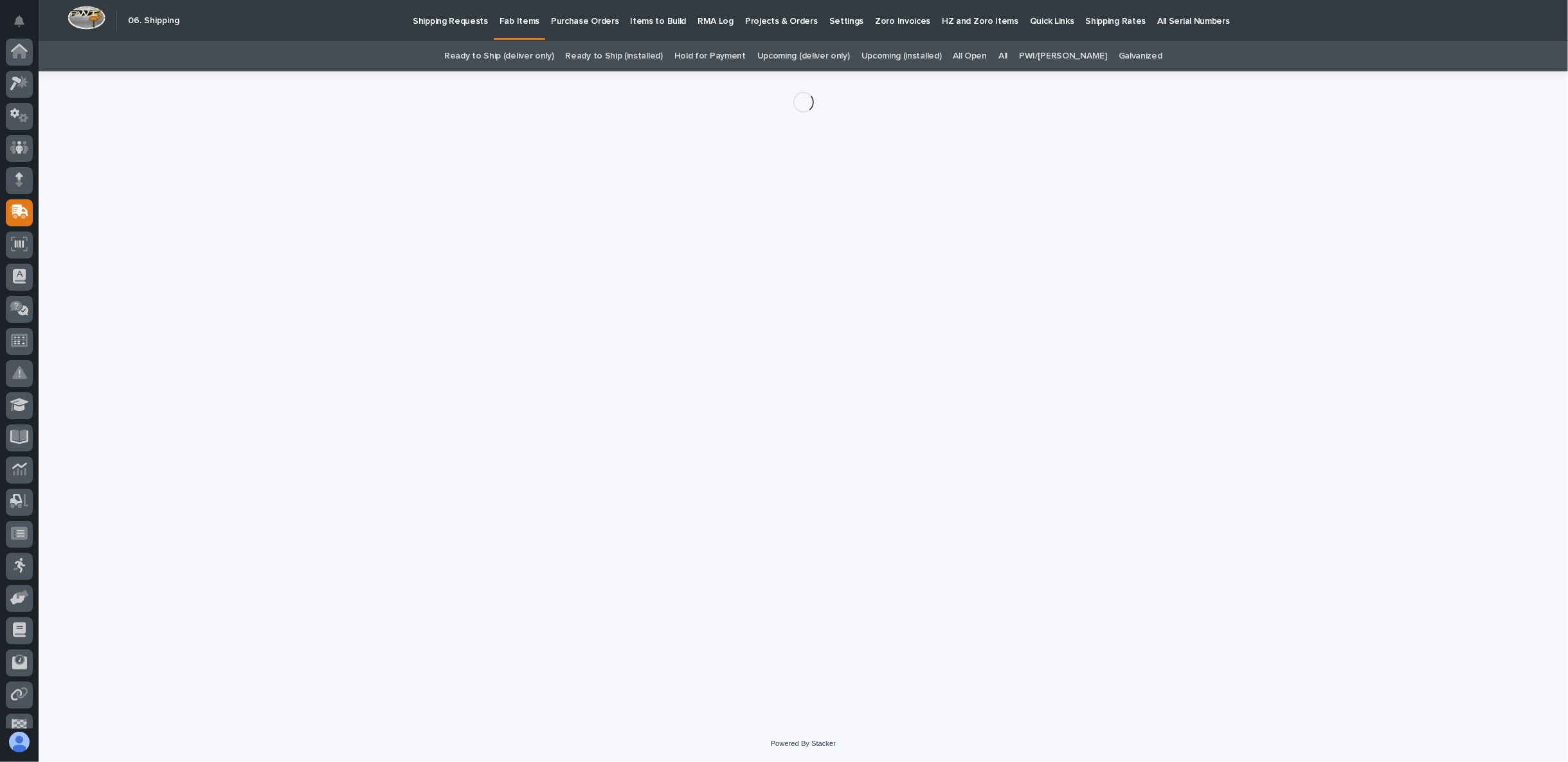
scroll to position [81, 0]
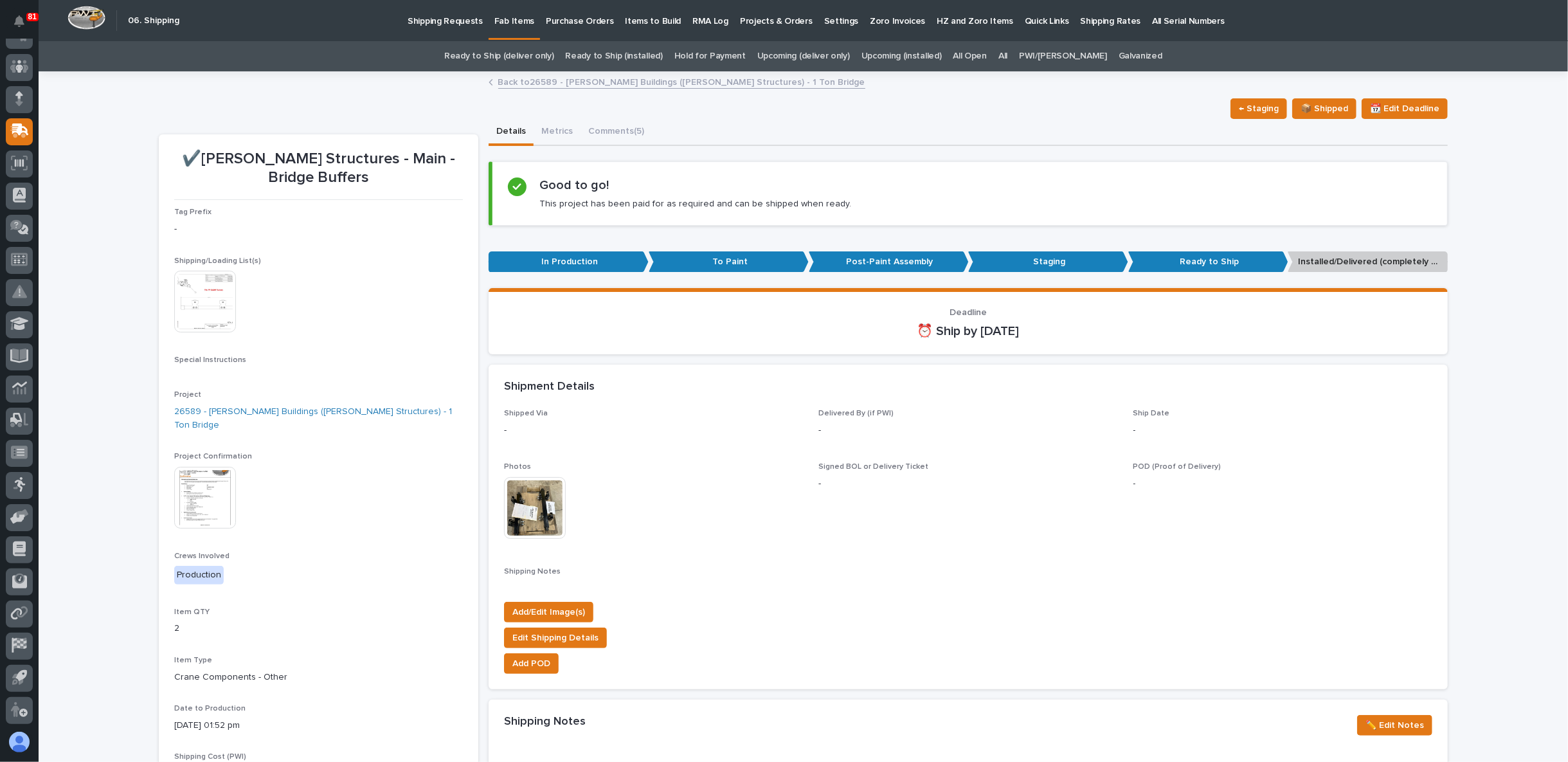
click at [528, 85] on link "Back to 26589 - Zook Buildings (Stoltzfus Structures) - 1 Ton Bridge" at bounding box center [682, 81] width 367 height 15
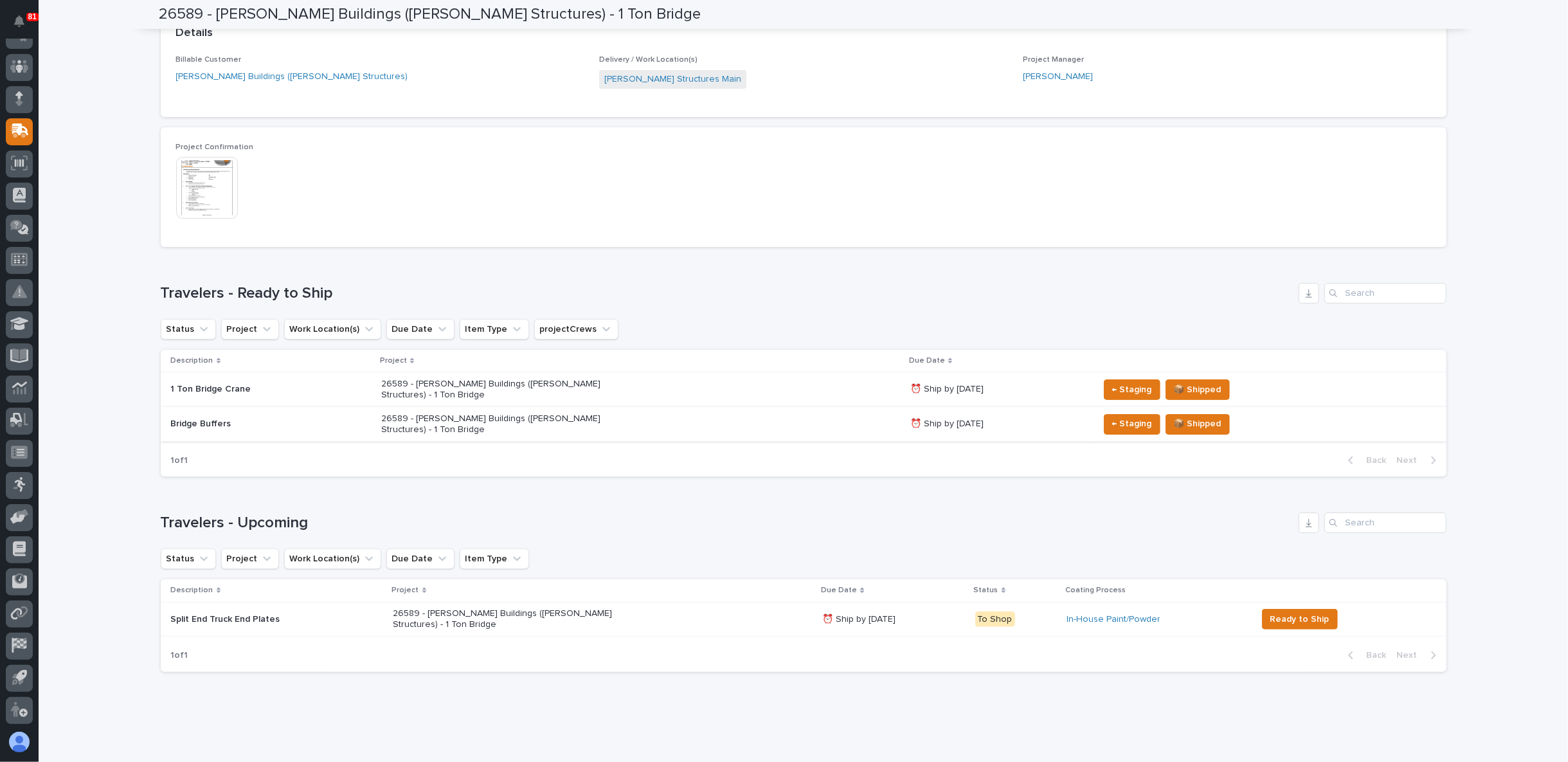
scroll to position [209, 0]
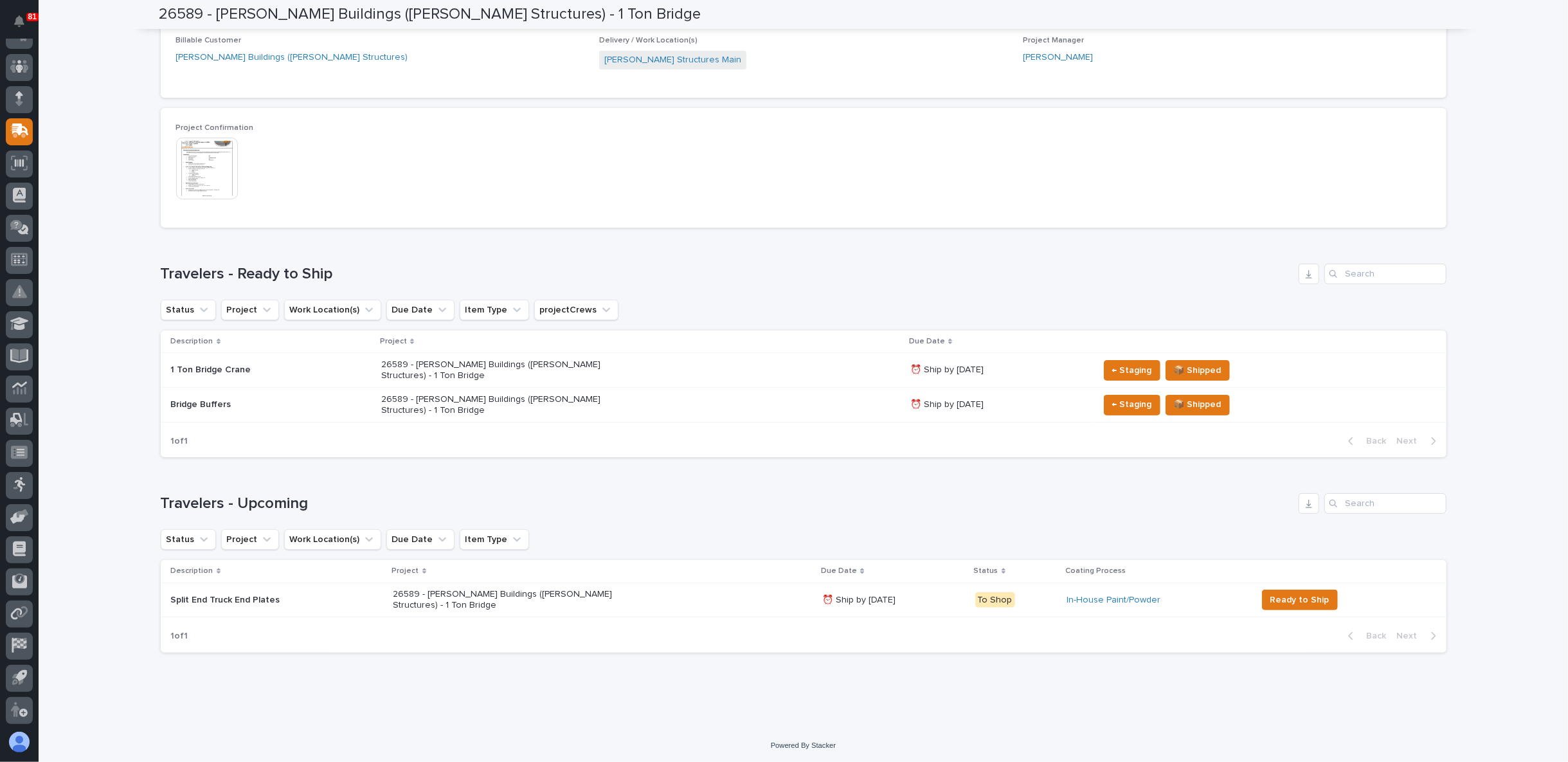
click at [422, 361] on p "26589 - Zook Buildings (Stoltzfus Structures) - 1 Ton Bridge" at bounding box center [494, 371] width 225 height 22
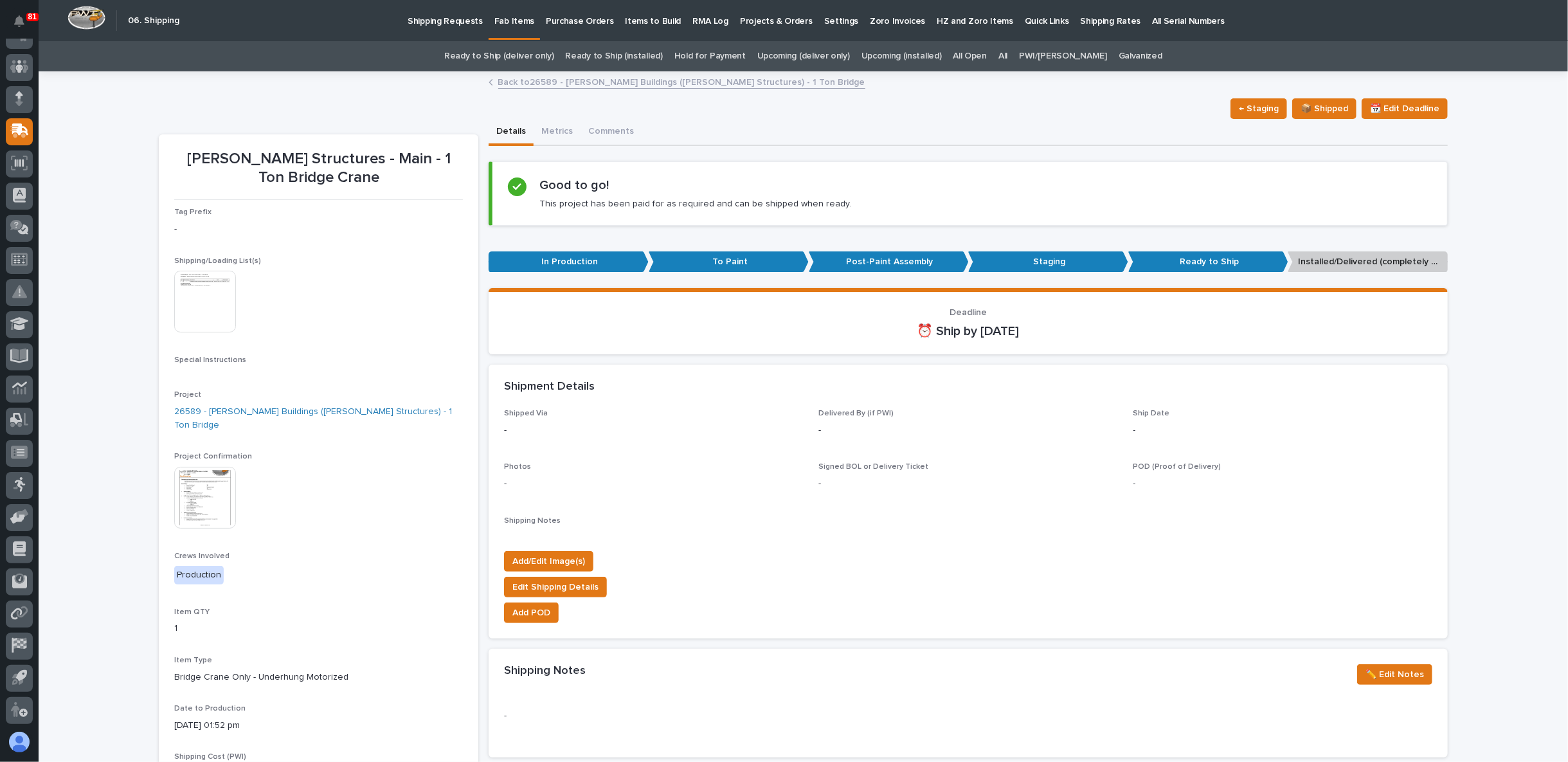
click at [194, 483] on img at bounding box center [205, 498] width 62 height 62
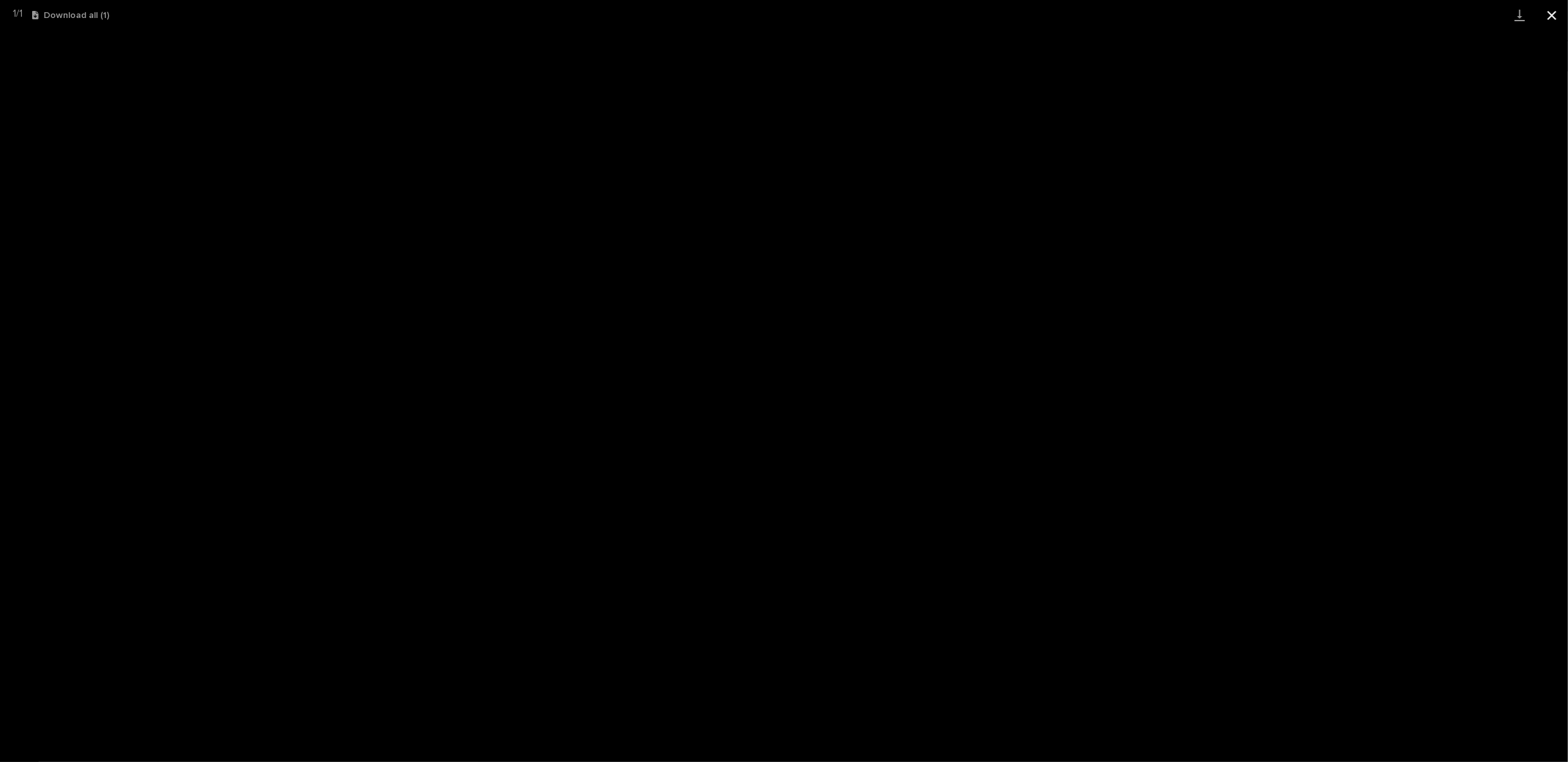
click at [1554, 10] on button "Close gallery" at bounding box center [1551, 15] width 32 height 30
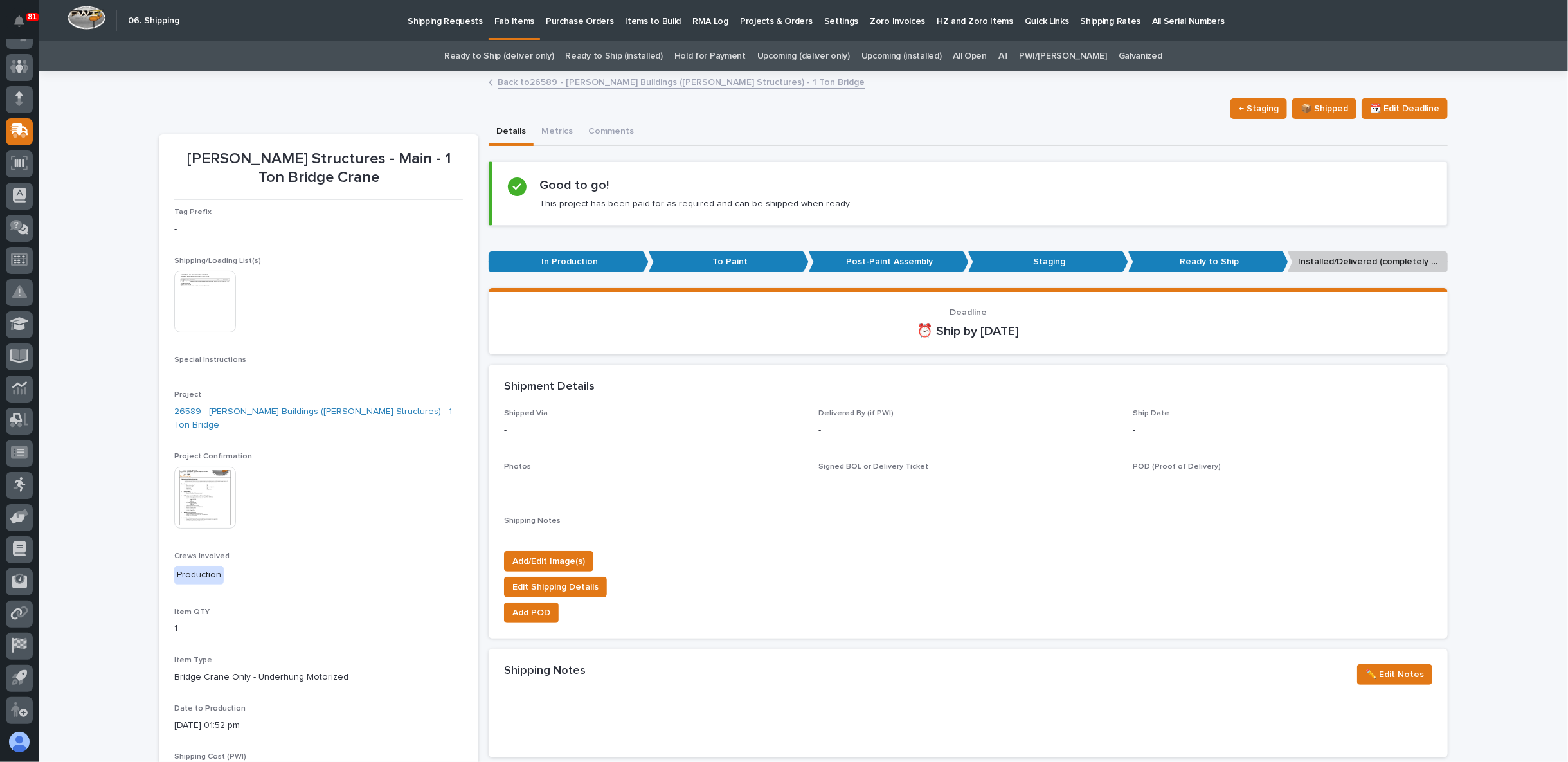
click at [542, 80] on link "Back to 26589 - Zook Buildings (Stoltzfus Structures) - 1 Ton Bridge" at bounding box center [682, 81] width 367 height 15
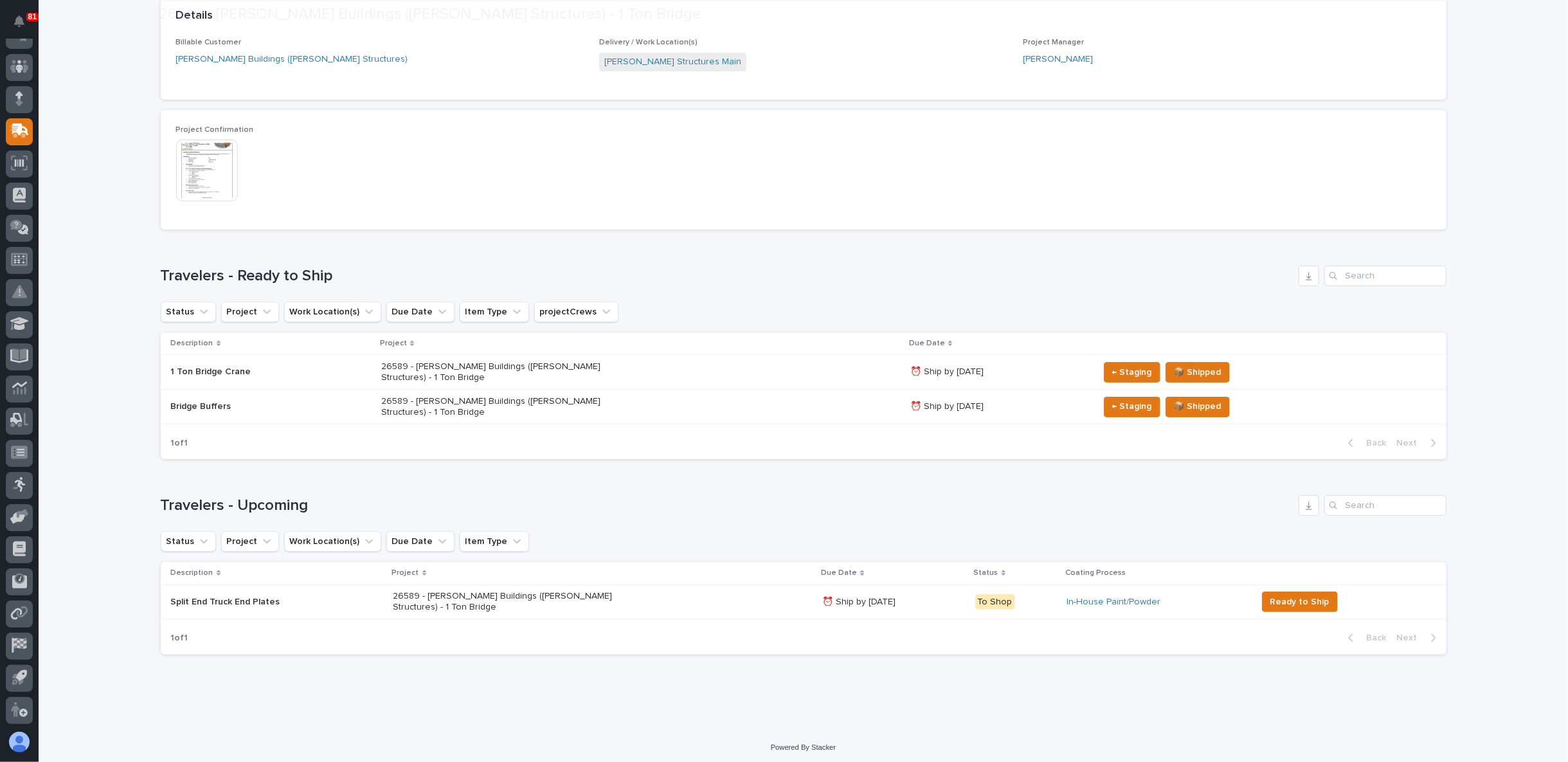
scroll to position [209, 0]
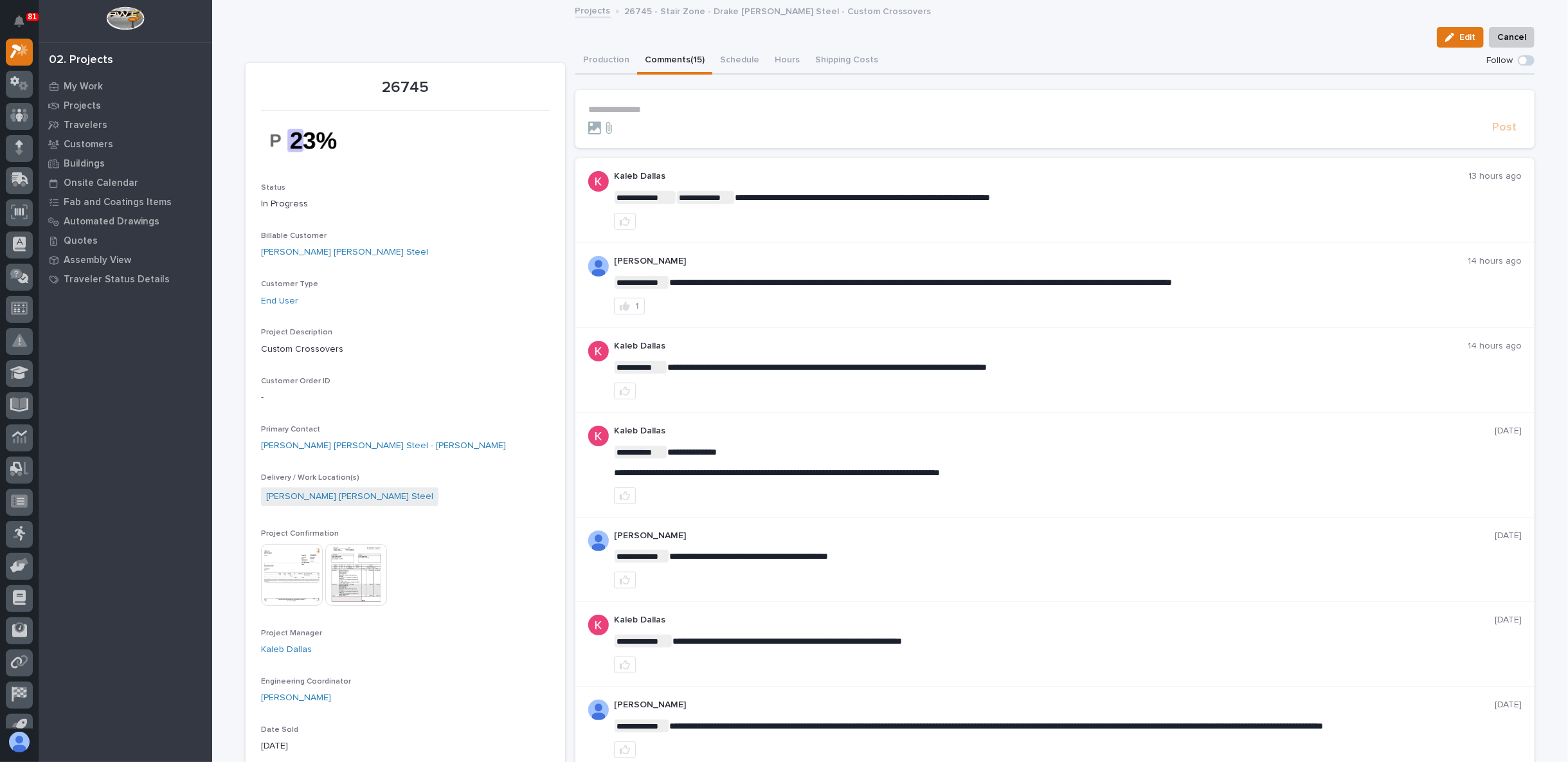
click at [347, 582] on img at bounding box center [356, 575] width 62 height 62
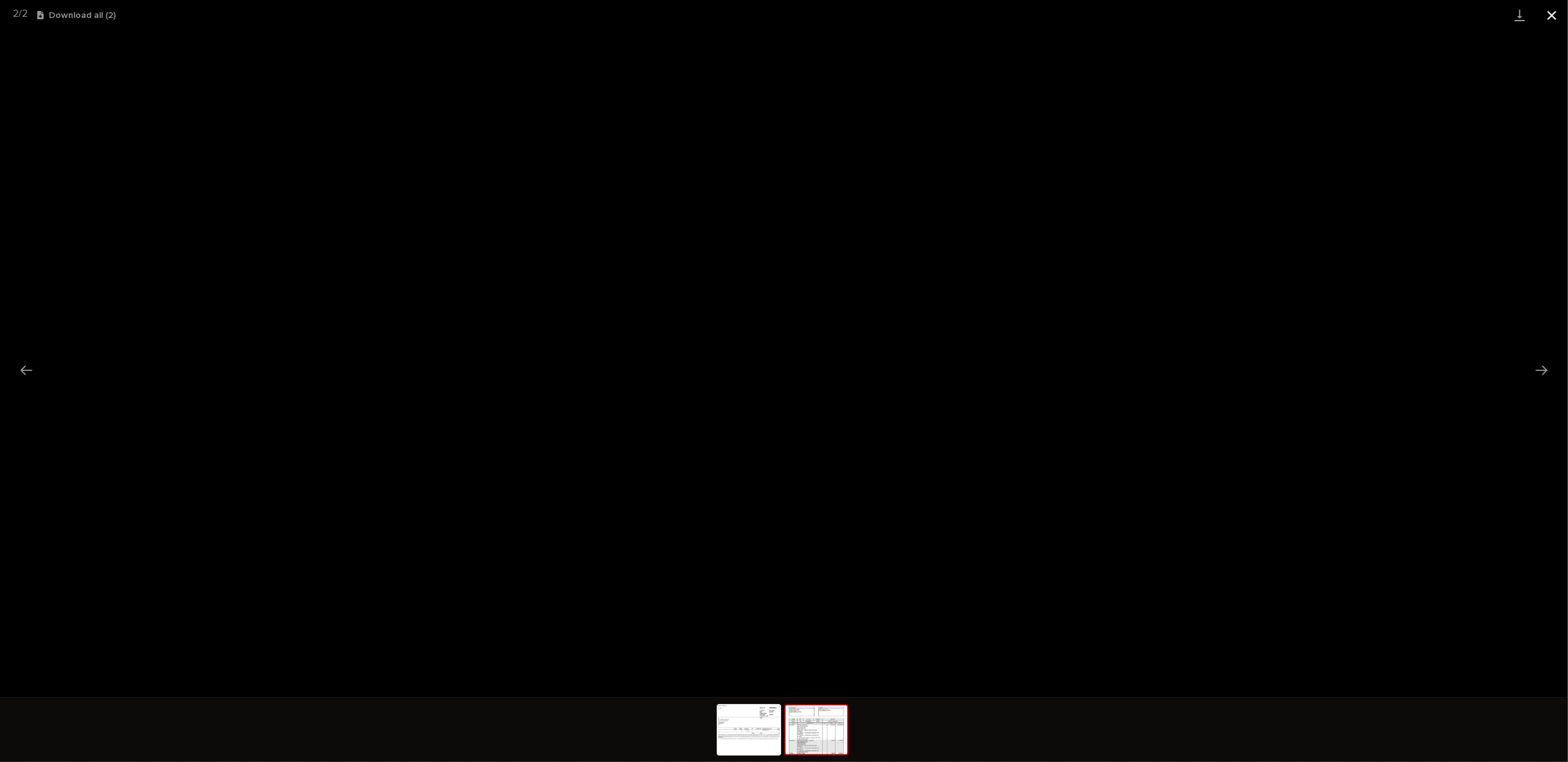
click at [1543, 14] on button "Close gallery" at bounding box center [1551, 15] width 32 height 30
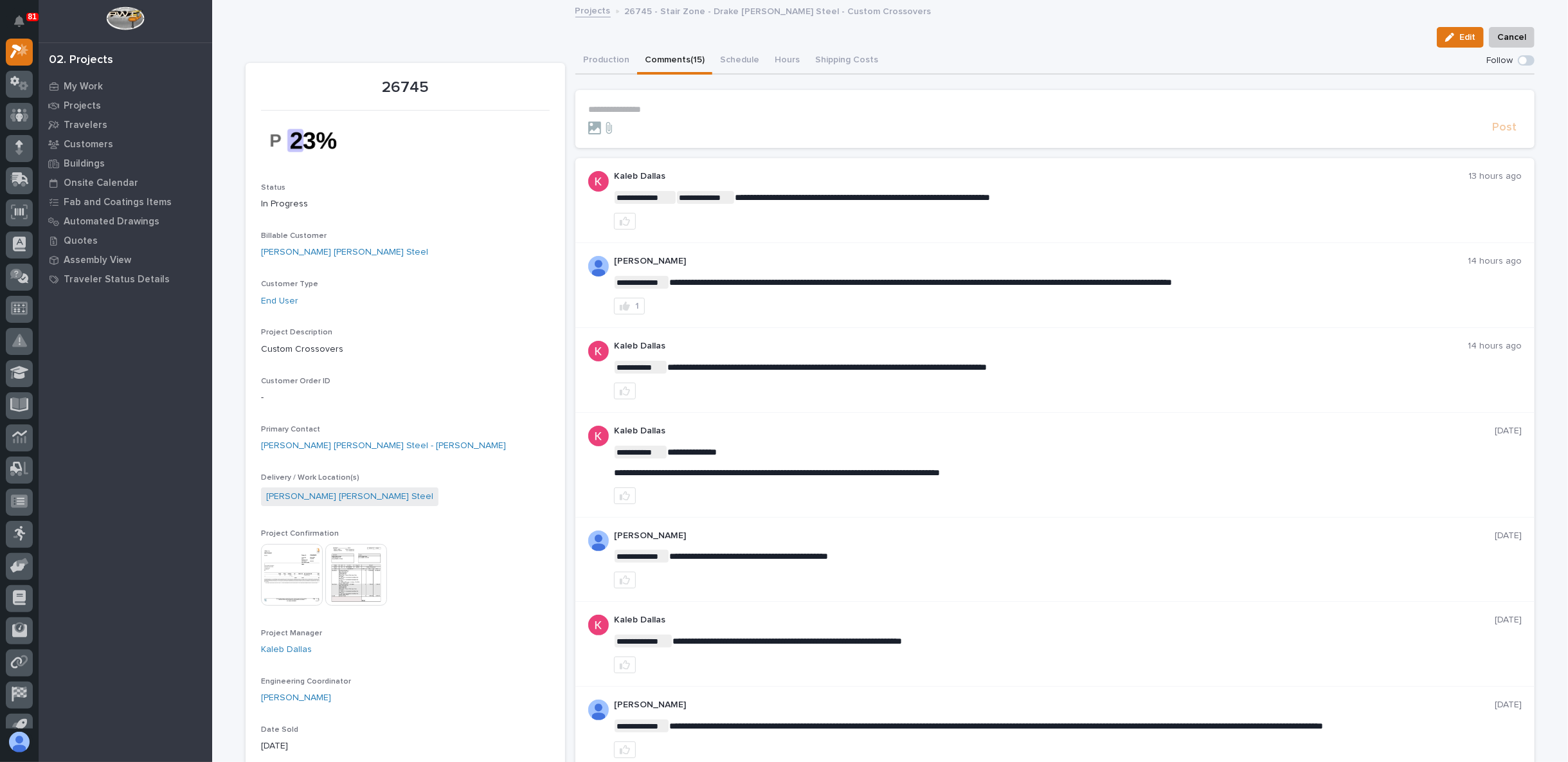
click at [622, 104] on p "**********" at bounding box center [1054, 109] width 933 height 11
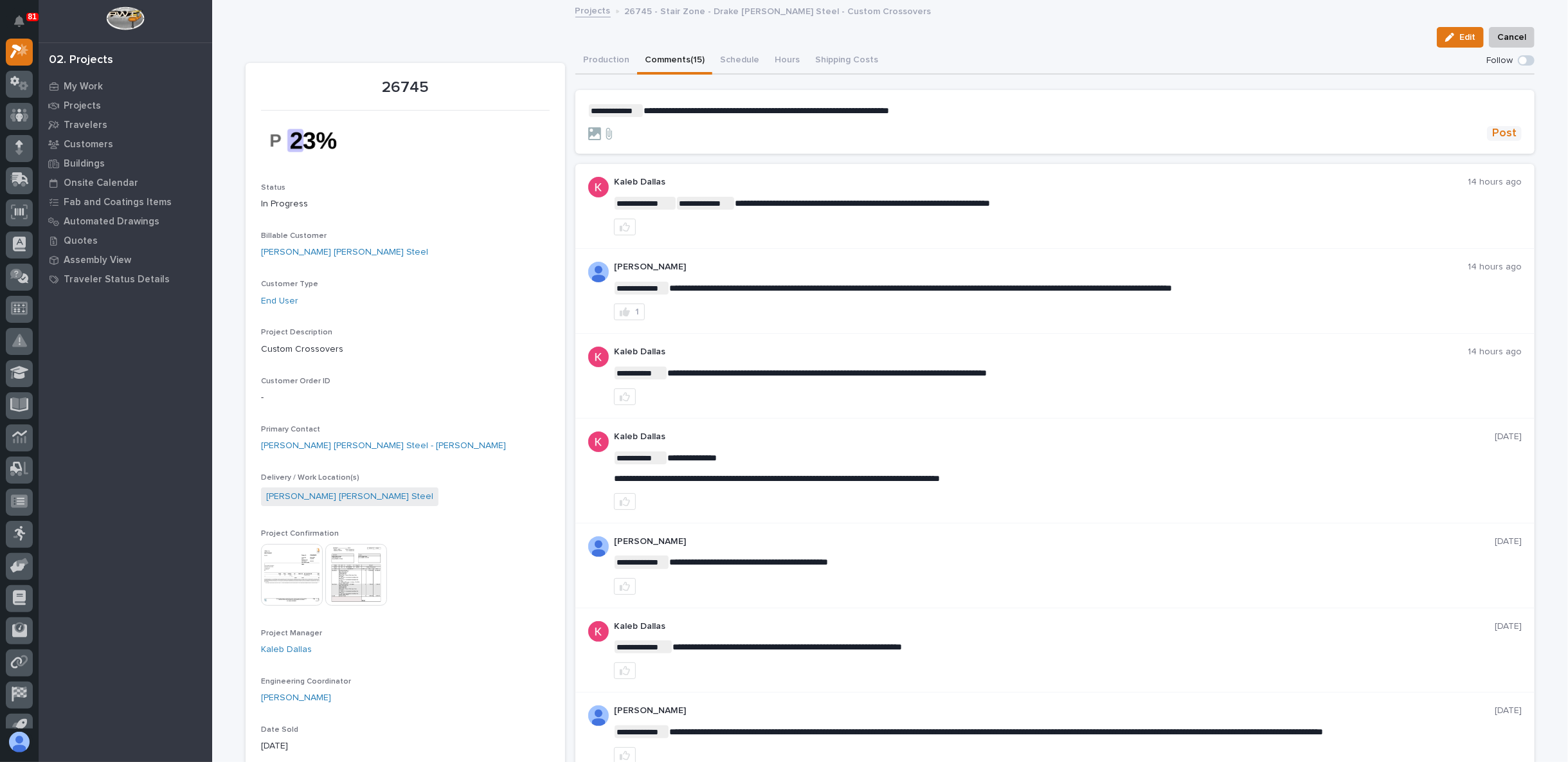
click at [1501, 134] on span "Post" at bounding box center [1504, 133] width 25 height 15
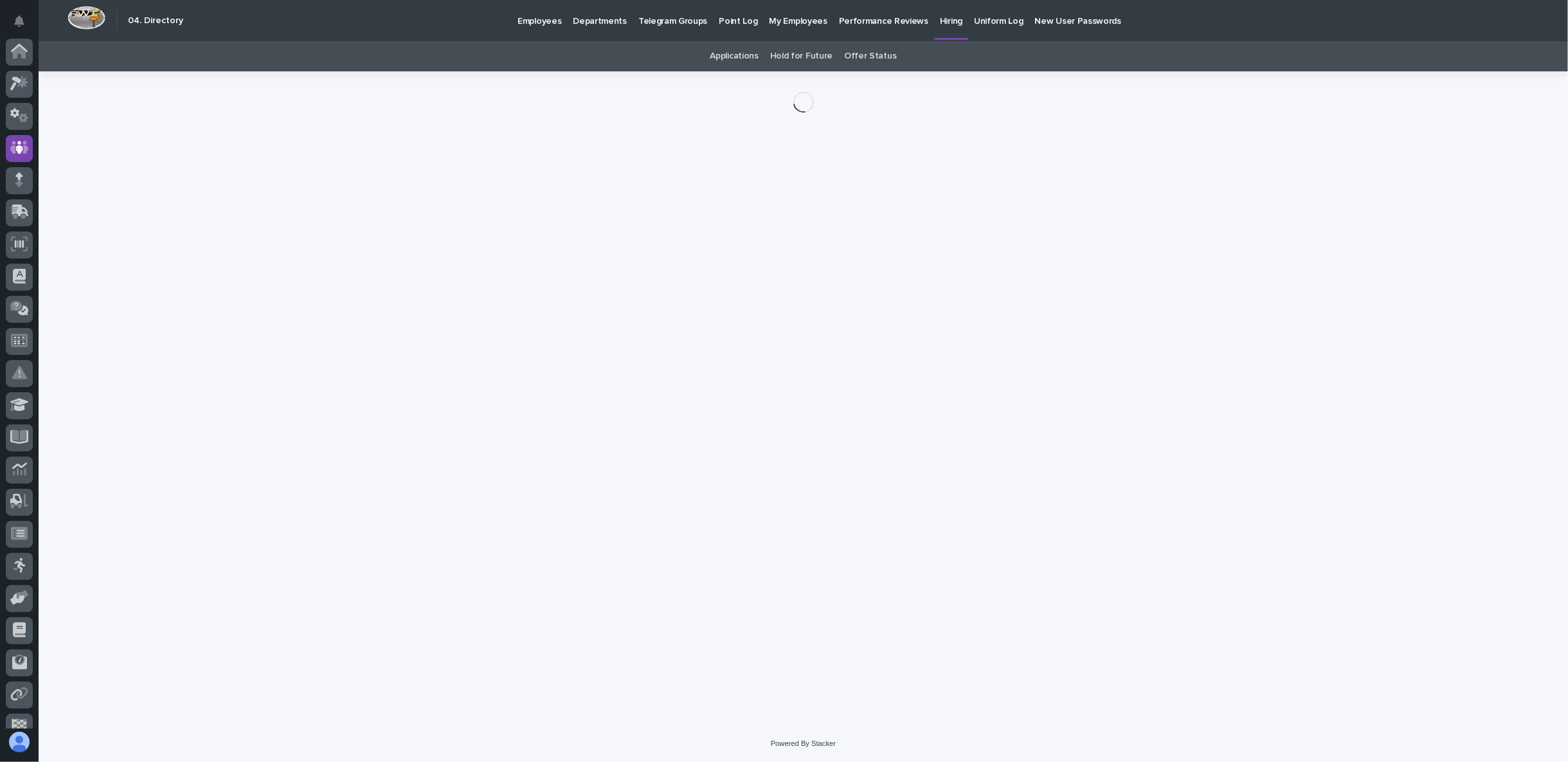
scroll to position [81, 0]
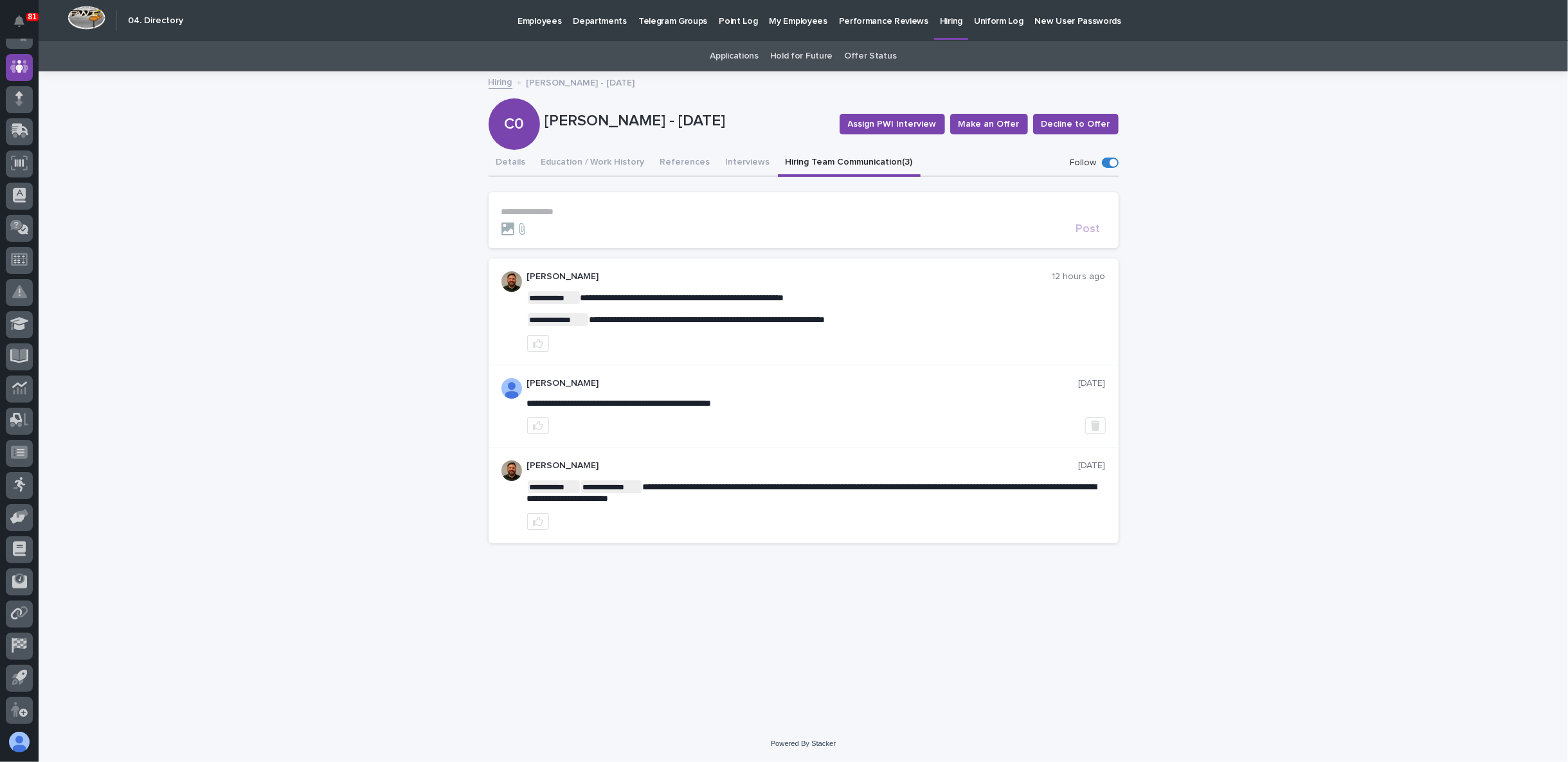
click at [562, 212] on p "**********" at bounding box center [803, 211] width 604 height 11
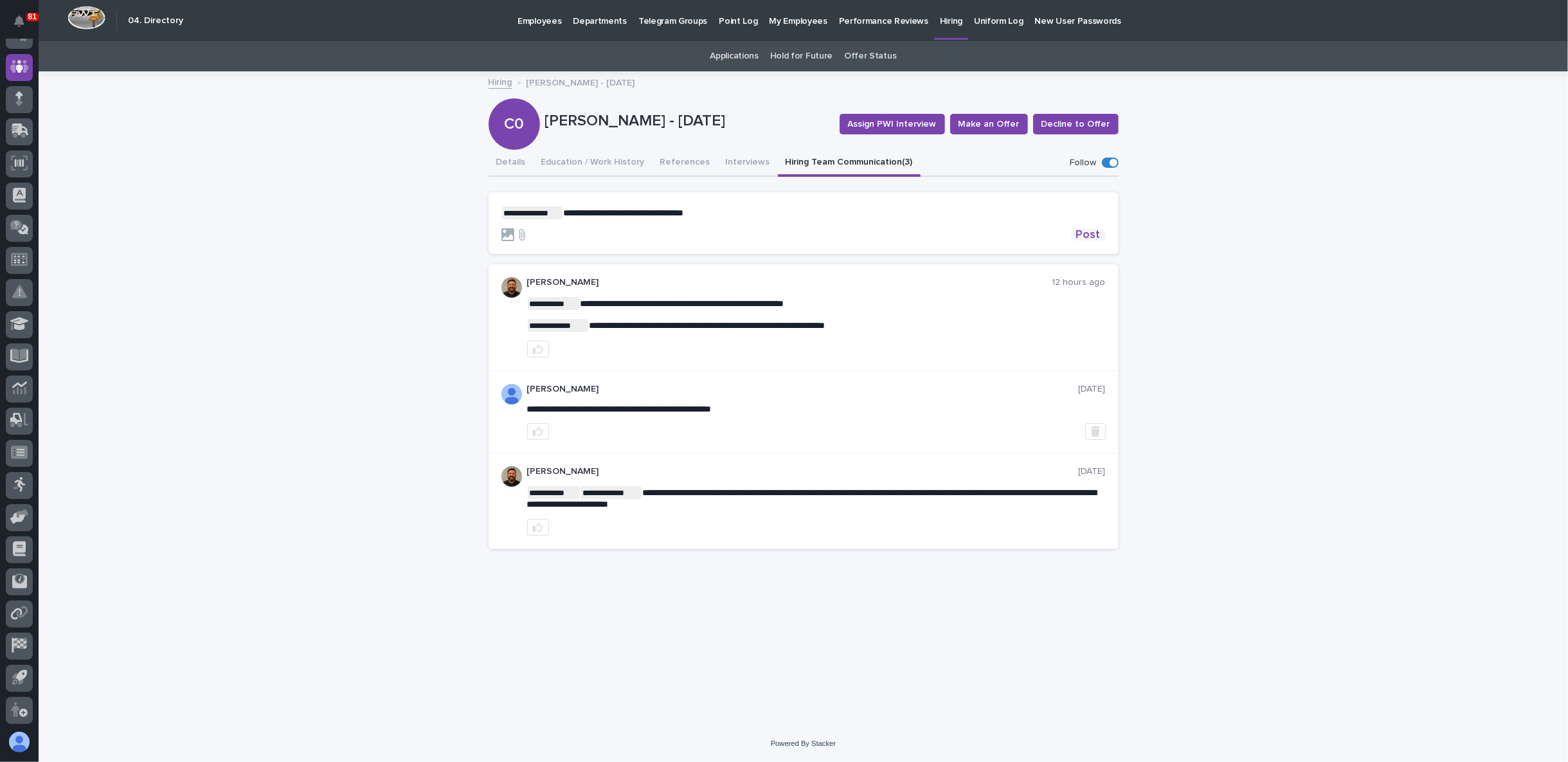
click at [1093, 235] on span "Post" at bounding box center [1089, 235] width 25 height 12
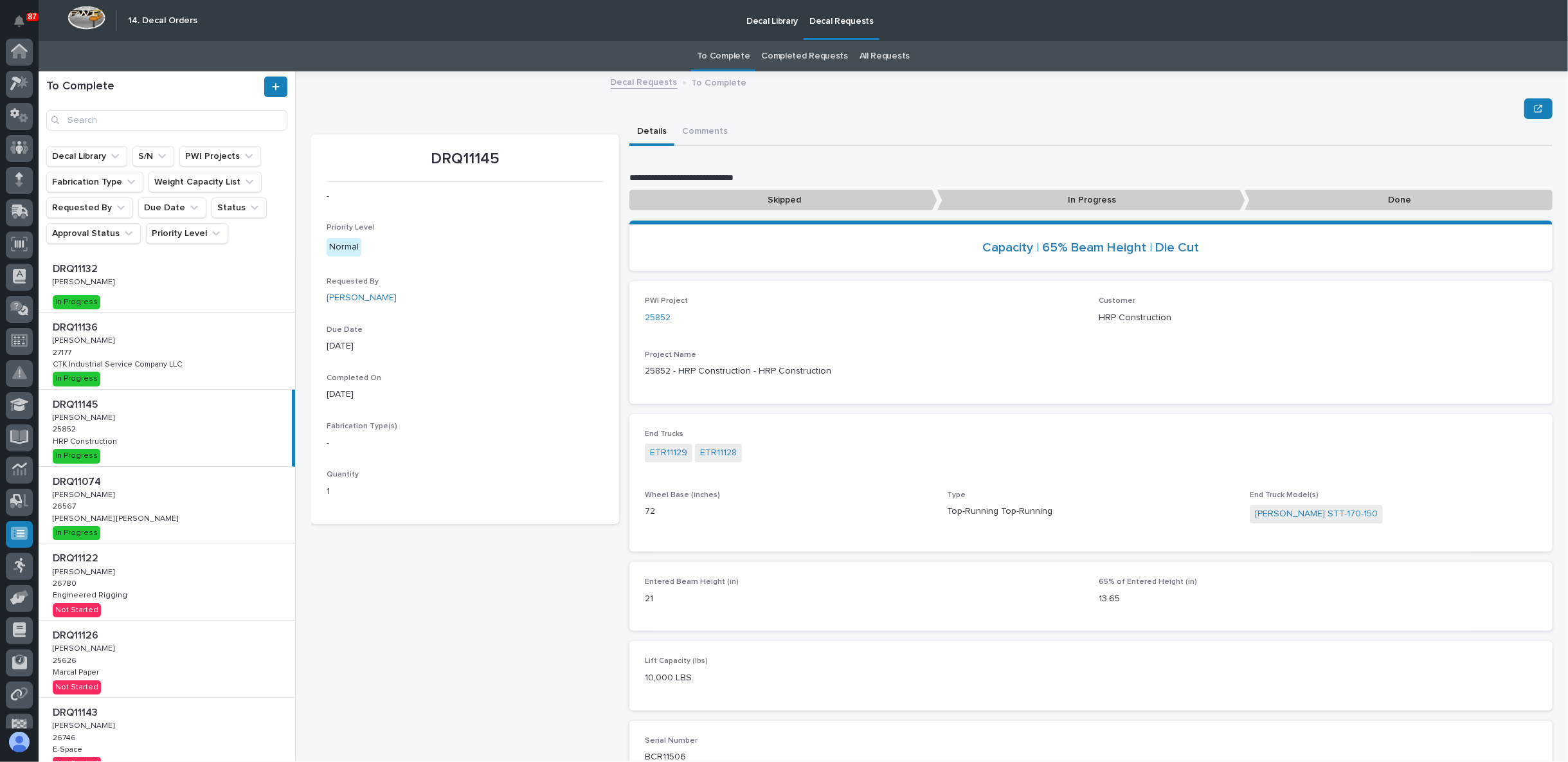
scroll to position [72, 0]
